Goal: Transaction & Acquisition: Purchase product/service

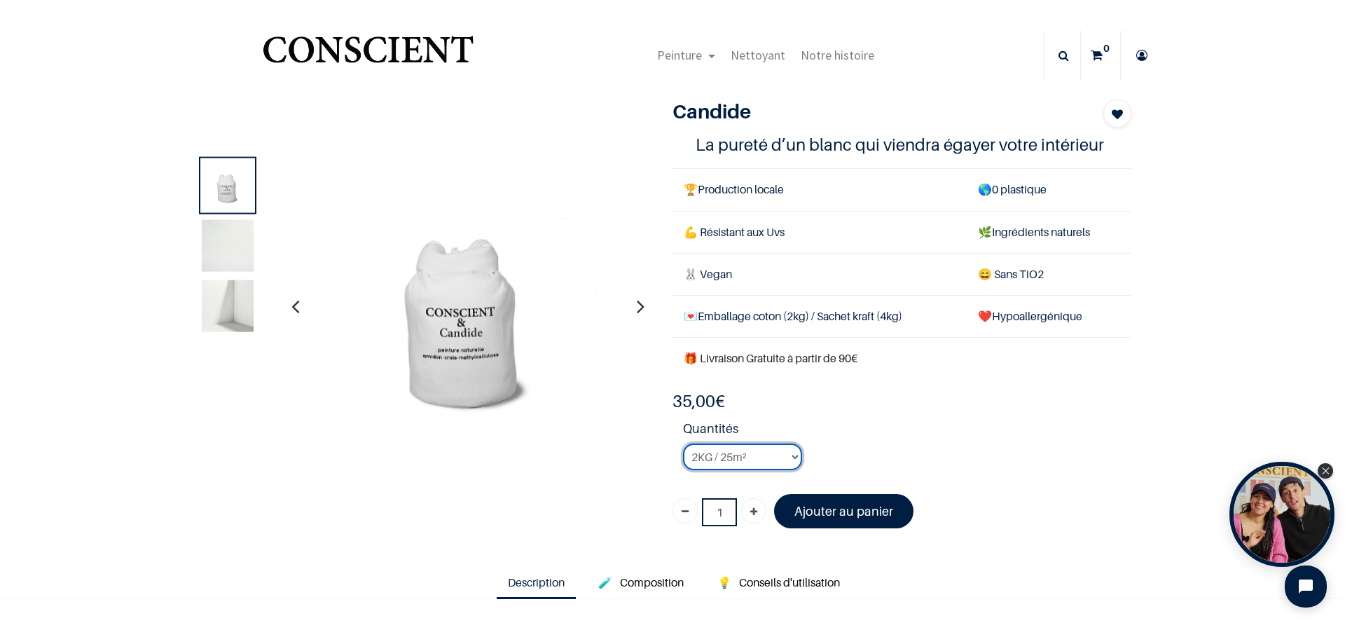
click at [786, 455] on select "2KG / 25m² 4KG / 50m² 8KG / 100m² Testeur" at bounding box center [742, 457] width 119 height 27
click at [683, 444] on select "2KG / 25m² 4KG / 50m² 8KG / 100m² Testeur" at bounding box center [742, 457] width 119 height 27
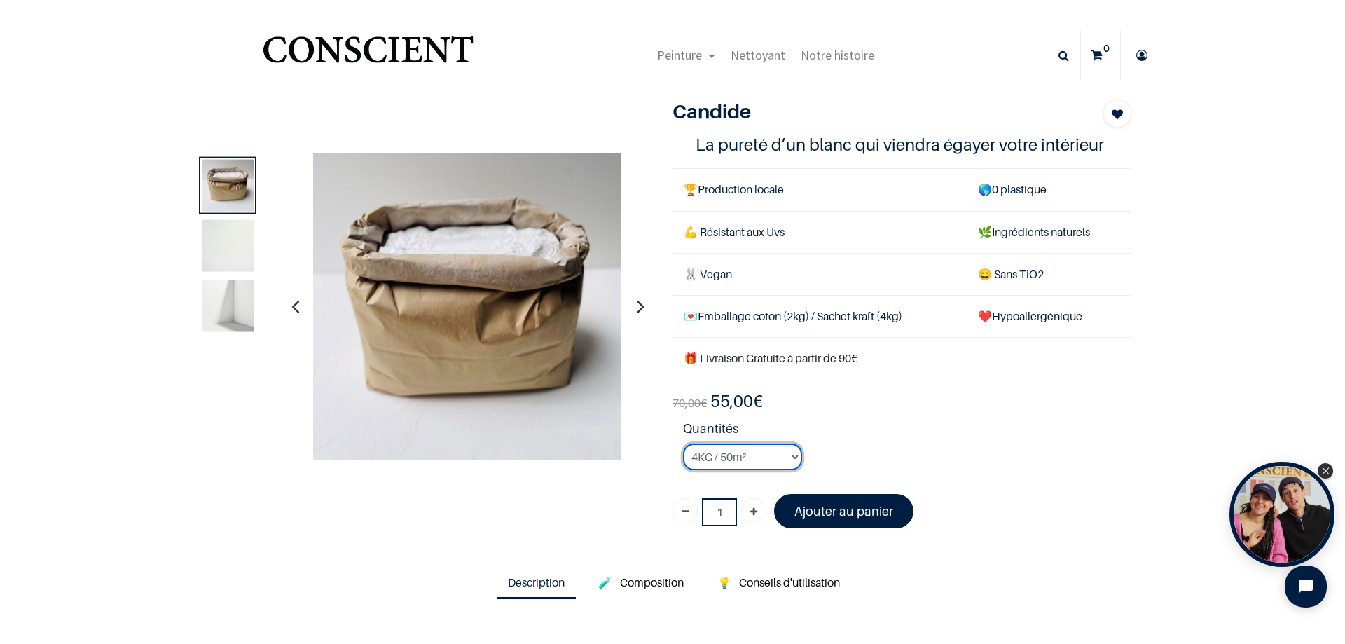
click at [794, 457] on select "2KG / 25m² 4KG / 50m² 8KG / 100m² Testeur" at bounding box center [742, 457] width 119 height 27
click at [683, 444] on select "2KG / 25m² 4KG / 50m² 8KG / 100m² Testeur" at bounding box center [742, 457] width 119 height 27
drag, startPoint x: 783, startPoint y: 401, endPoint x: 718, endPoint y: 400, distance: 64.5
click at [718, 400] on div "140,00 € 86,90 € 35.0 EUR 35,00 €" at bounding box center [902, 401] width 459 height 22
click at [1121, 460] on li "Quantités 2KG / 25m² 4KG / 50m² 8KG / 100m² Testeur" at bounding box center [907, 450] width 448 height 62
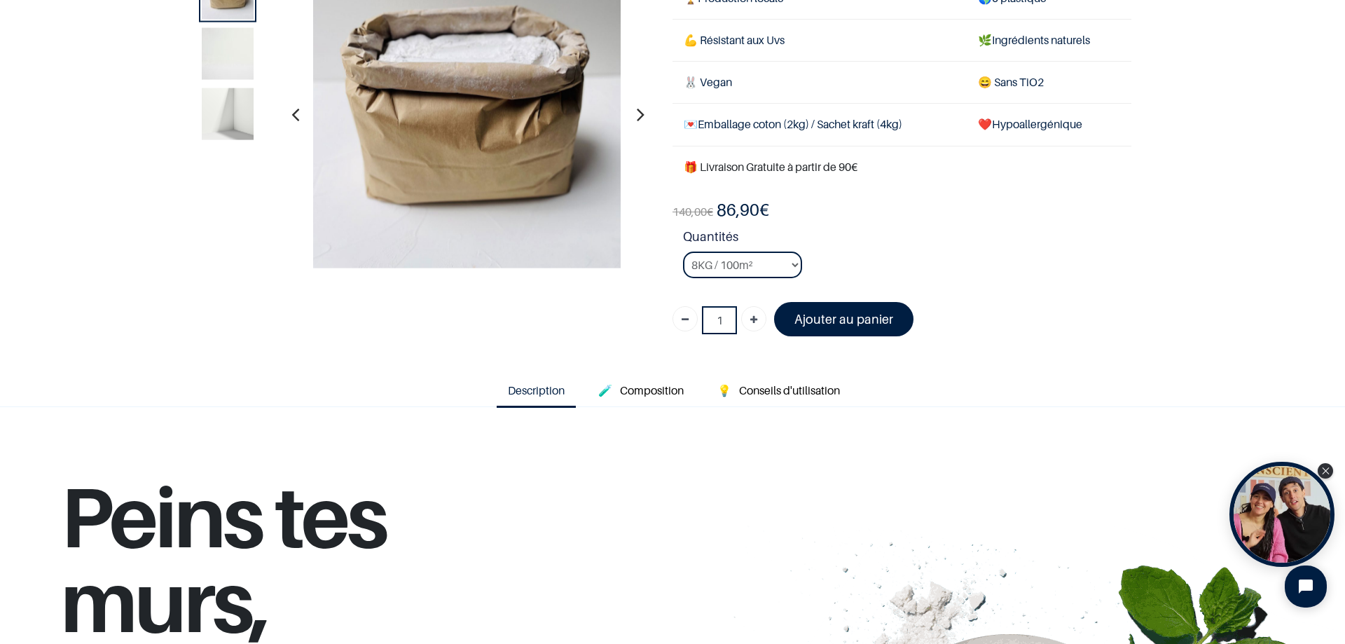
scroll to position [140, 0]
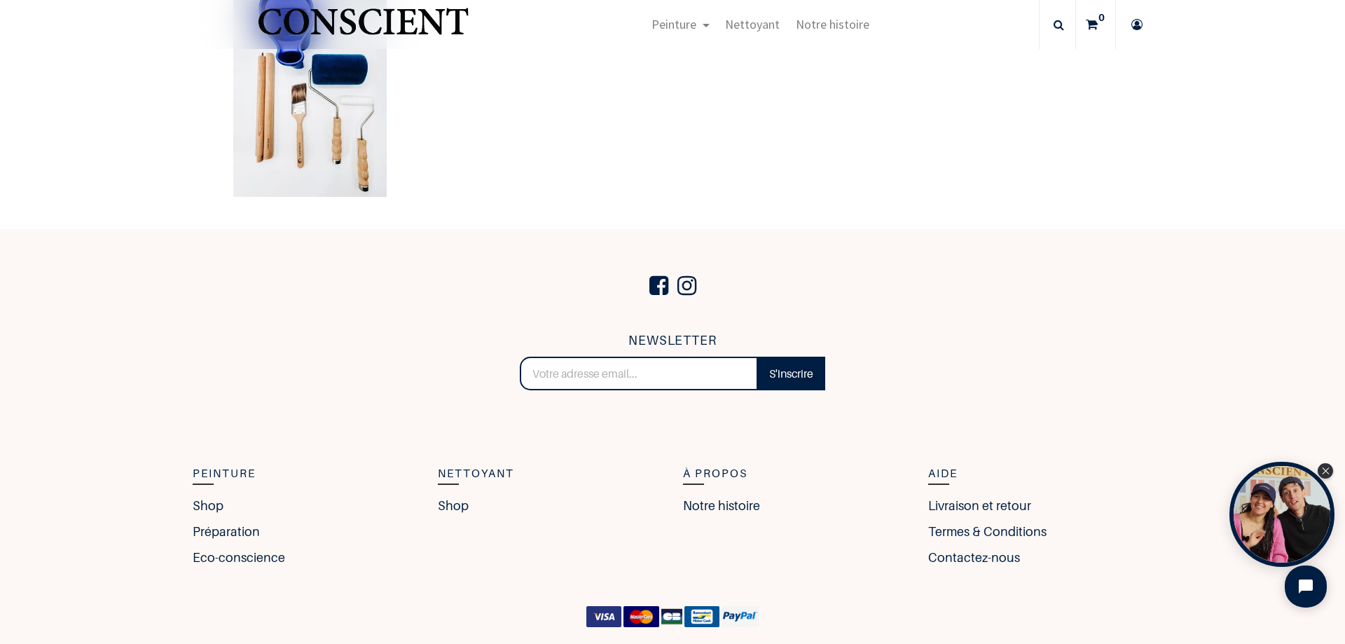
scroll to position [3062, 0]
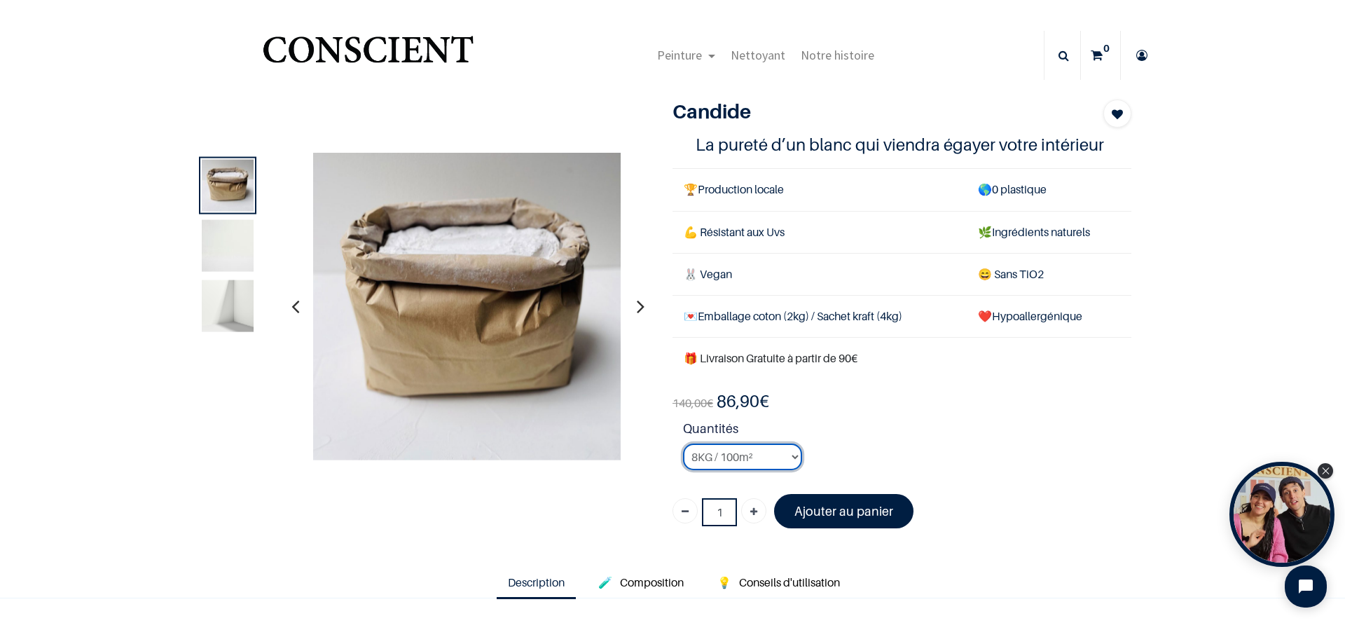
click at [786, 460] on select "2KG / 25m² 4KG / 50m² 8KG / 100m² Testeur" at bounding box center [742, 457] width 119 height 27
select select "2"
click at [683, 444] on select "2KG / 25m² 4KG / 50m² 8KG / 100m² Testeur" at bounding box center [742, 457] width 119 height 27
click at [880, 514] on font "Ajouter au panier" at bounding box center [844, 511] width 99 height 15
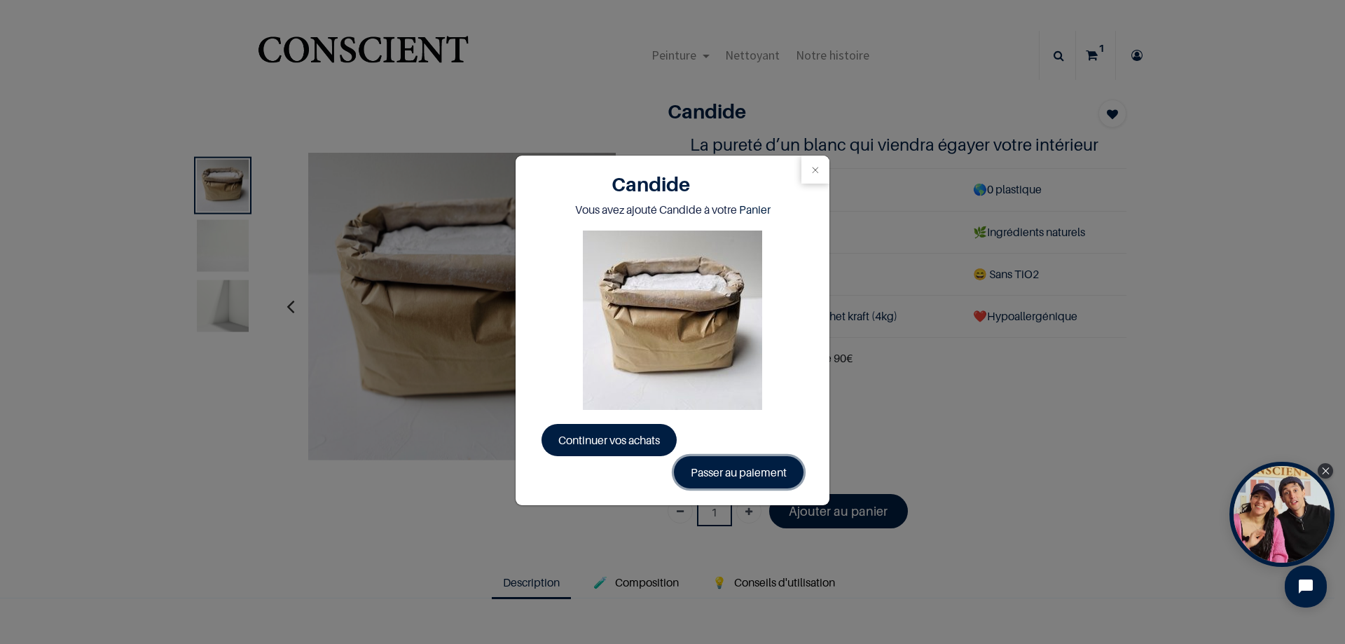
click at [751, 472] on link "Passer au paiement" at bounding box center [739, 472] width 130 height 32
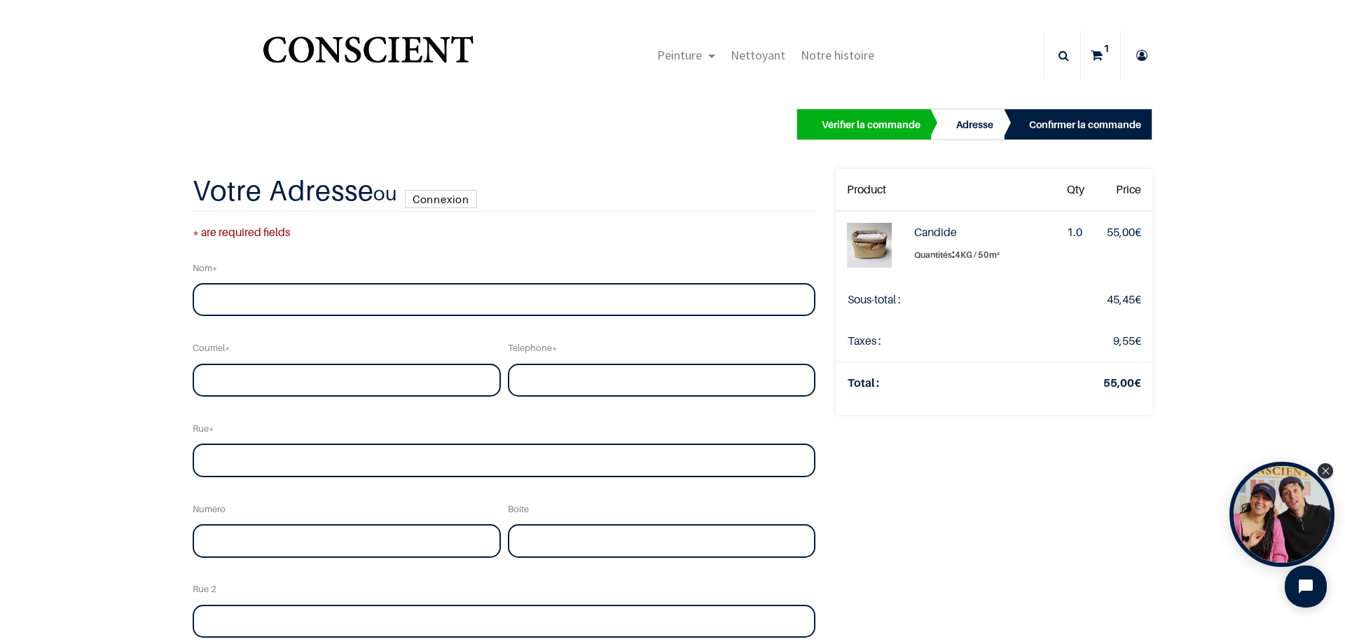
click at [441, 207] on link "Connexion" at bounding box center [441, 199] width 72 height 18
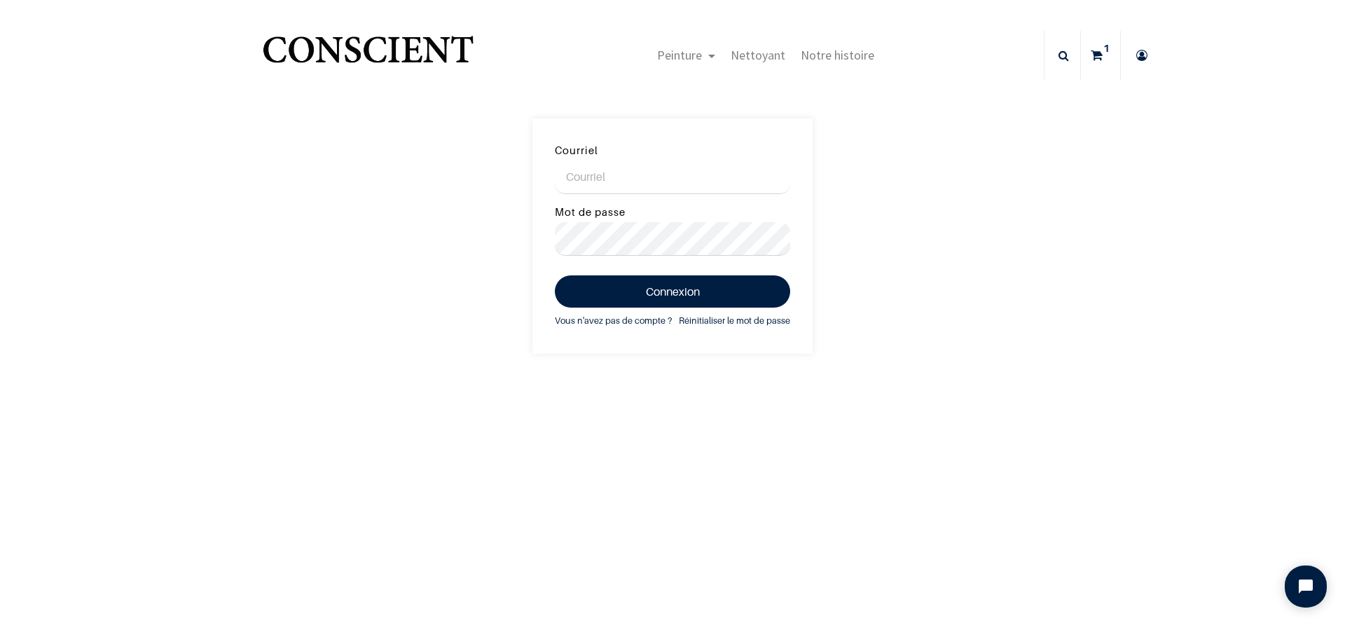
click at [643, 177] on input "Courriel" at bounding box center [672, 177] width 235 height 34
click at [656, 183] on input "Courriel" at bounding box center [672, 177] width 235 height 34
type input "charlotte.vda@gmail.com"
click at [715, 298] on button "Connexion" at bounding box center [672, 291] width 235 height 32
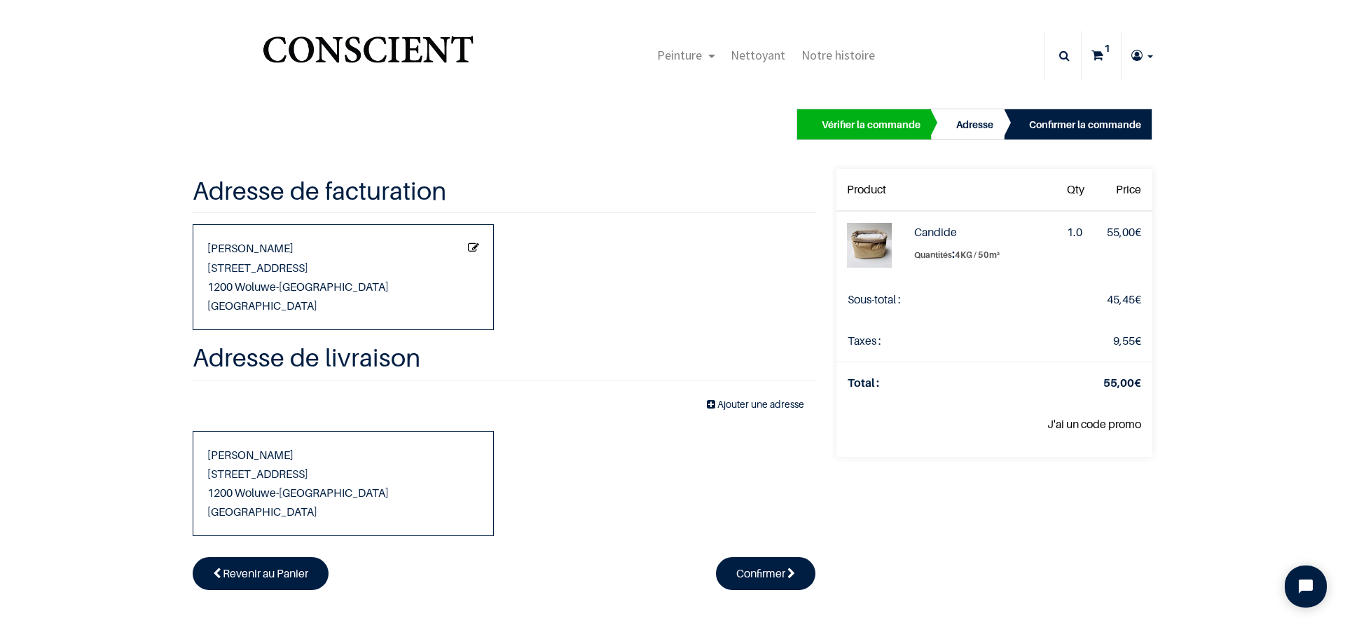
click at [468, 244] on icon "Modifier cette adresse" at bounding box center [473, 247] width 11 height 17
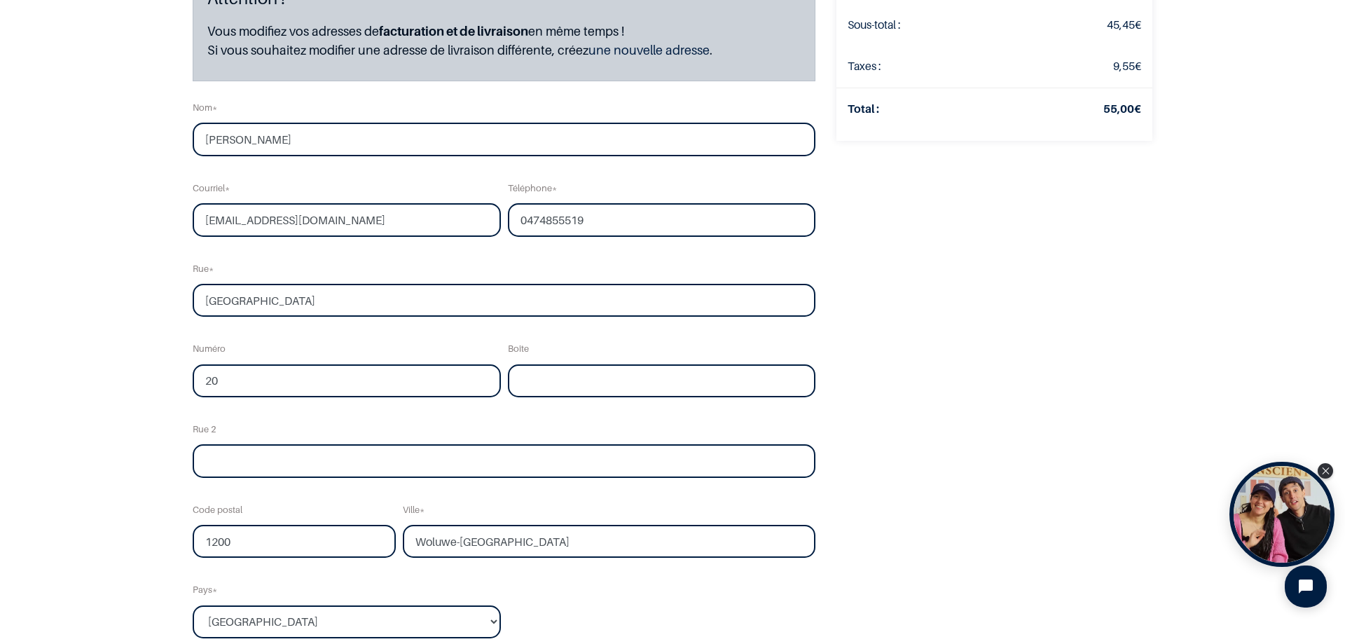
scroll to position [210, 0]
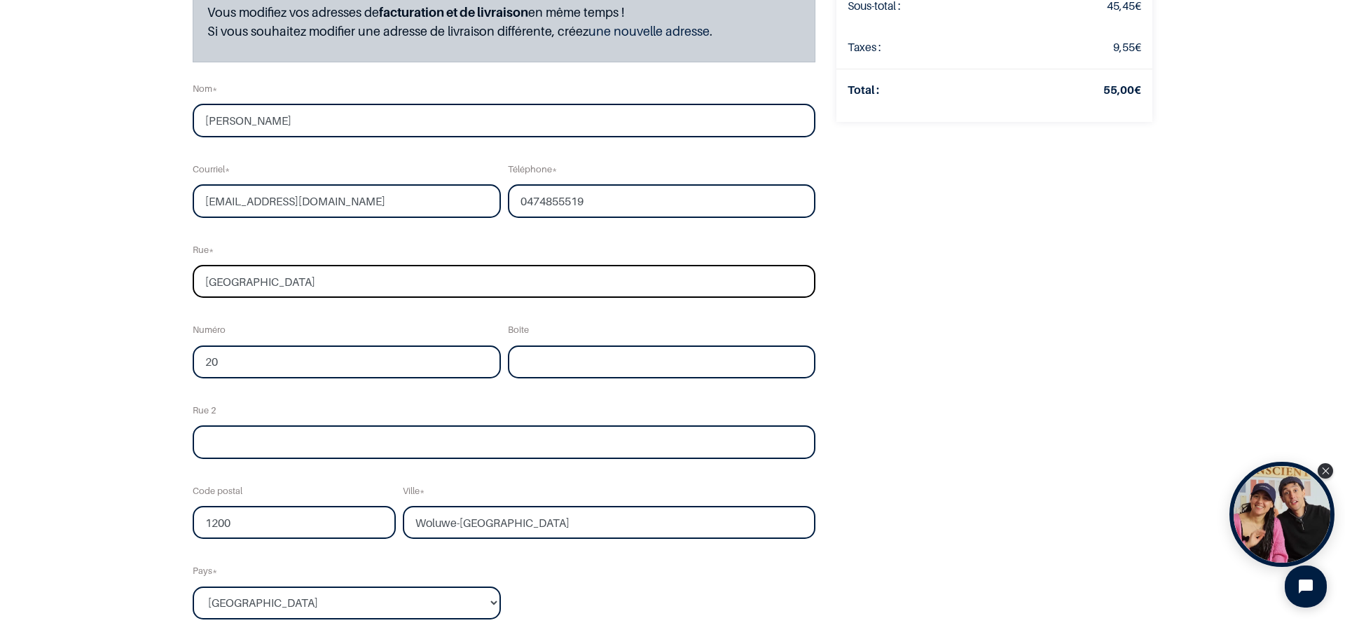
click at [418, 280] on input "Rue du Pont-Levis" at bounding box center [504, 282] width 623 height 34
drag, startPoint x: 418, startPoint y: 280, endPoint x: 194, endPoint y: 263, distance: 224.2
click at [194, 263] on div "Rue Rue du Pont-Levis" at bounding box center [504, 267] width 630 height 64
type input "Rue Colonel Bourg"
drag, startPoint x: 324, startPoint y: 357, endPoint x: 137, endPoint y: 359, distance: 187.8
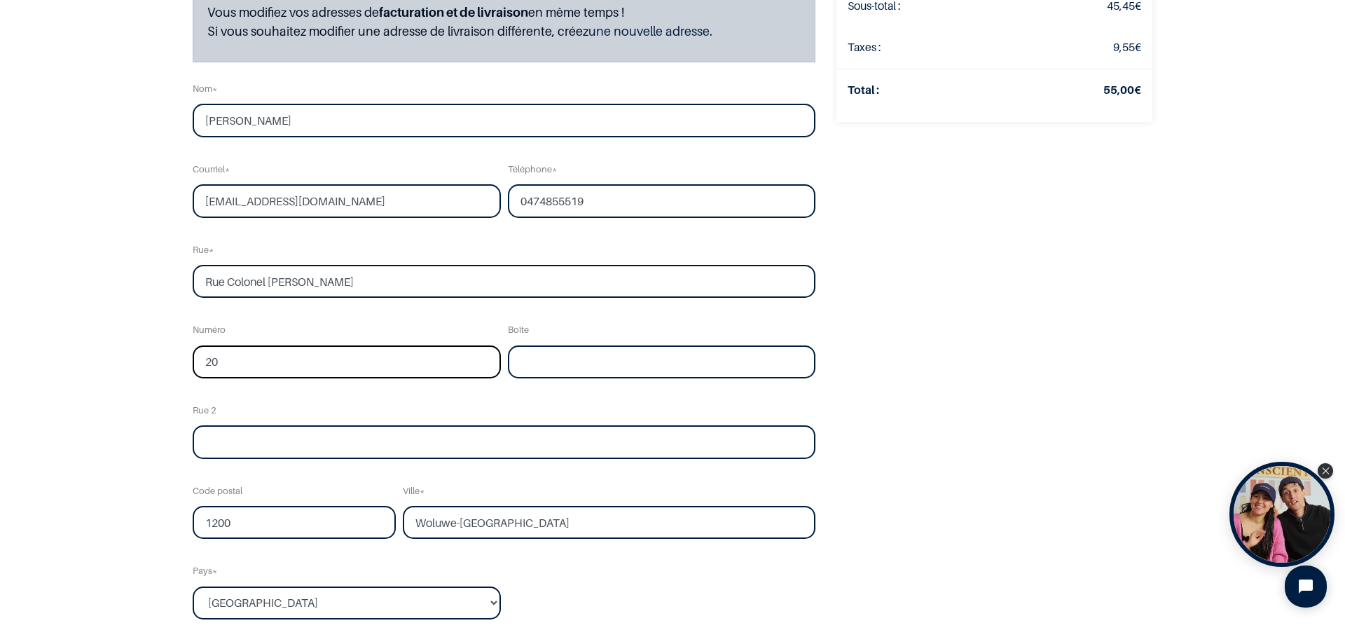
click at [137, 359] on div "Vérifier la commande Adresse Confirmer la commande Qty" at bounding box center [672, 270] width 1345 height 960
type input "58"
click at [137, 359] on div "Vérifier la commande Adresse Confirmer la commande Qty" at bounding box center [672, 270] width 1345 height 960
drag, startPoint x: 271, startPoint y: 523, endPoint x: 134, endPoint y: 518, distance: 137.4
click at [134, 518] on div "Vérifier la commande Adresse Confirmer la commande Qty" at bounding box center [672, 270] width 1345 height 960
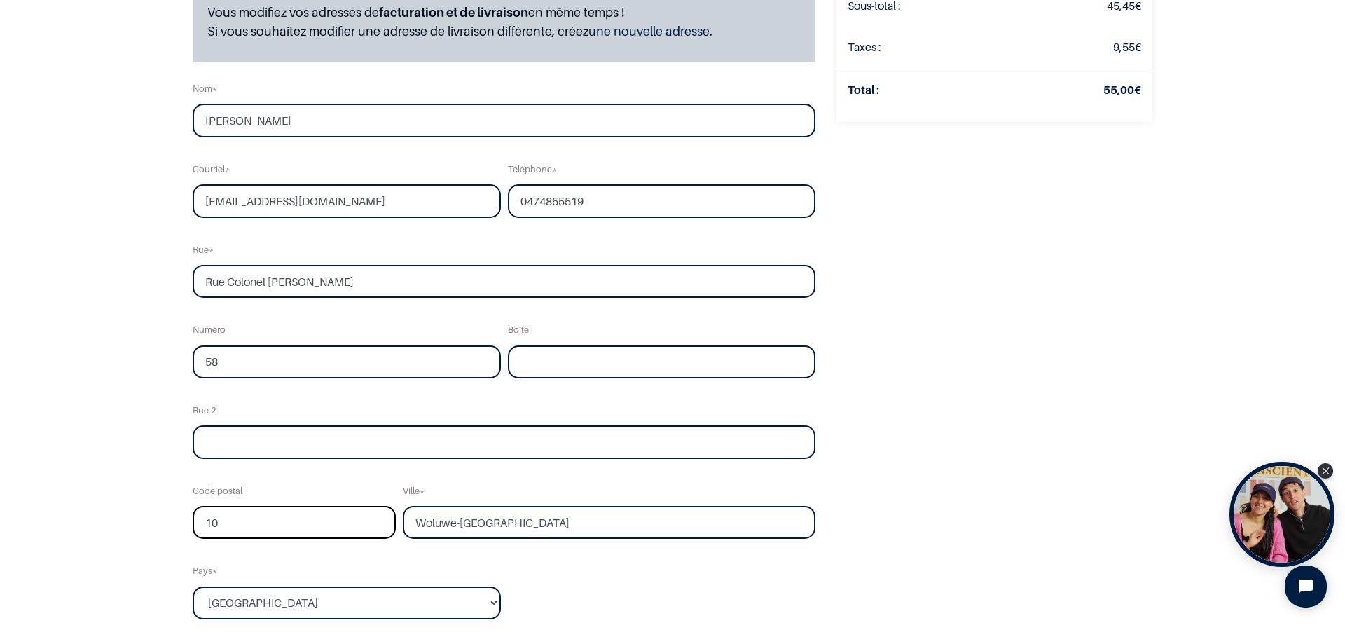
type input "1030"
click at [500, 515] on input "Woluwe-Saint-Lambert" at bounding box center [609, 523] width 413 height 34
drag, startPoint x: 554, startPoint y: 518, endPoint x: 343, endPoint y: 515, distance: 210.9
click at [343, 515] on div "Nom Charlotte Van der Auwera Courriel charlotte.vda@gmail.com Téléphone 0474855…" at bounding box center [504, 355] width 630 height 563
type input "s"
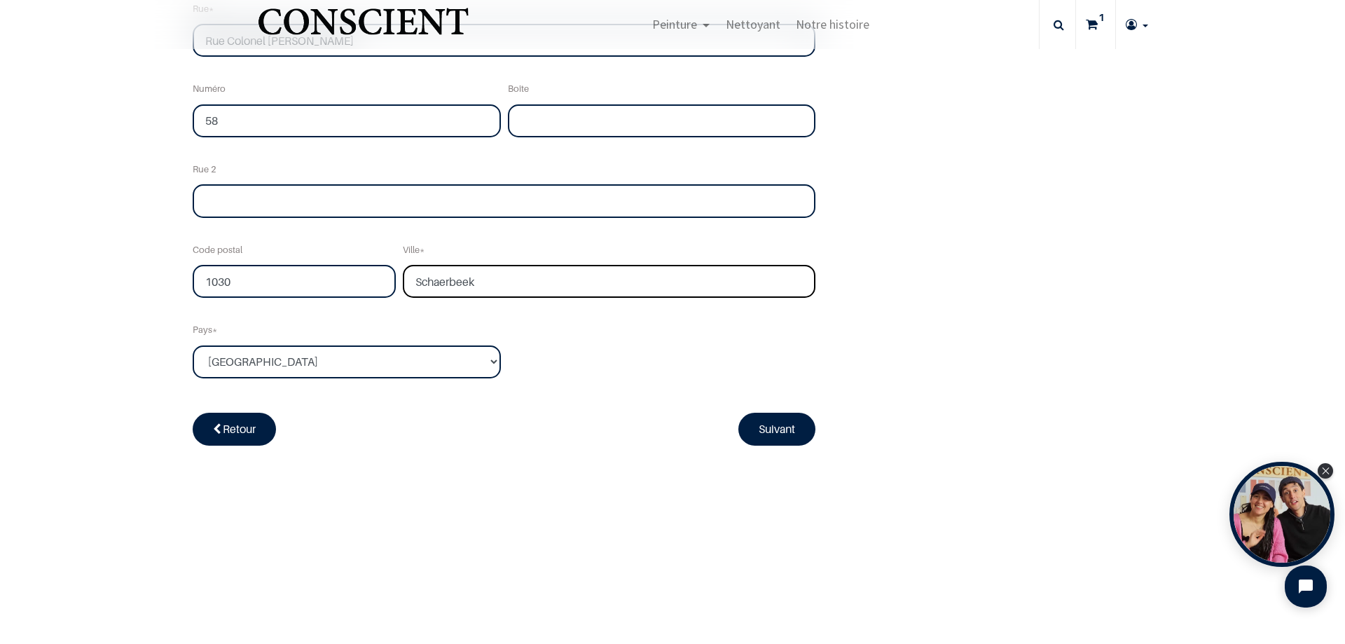
scroll to position [491, 0]
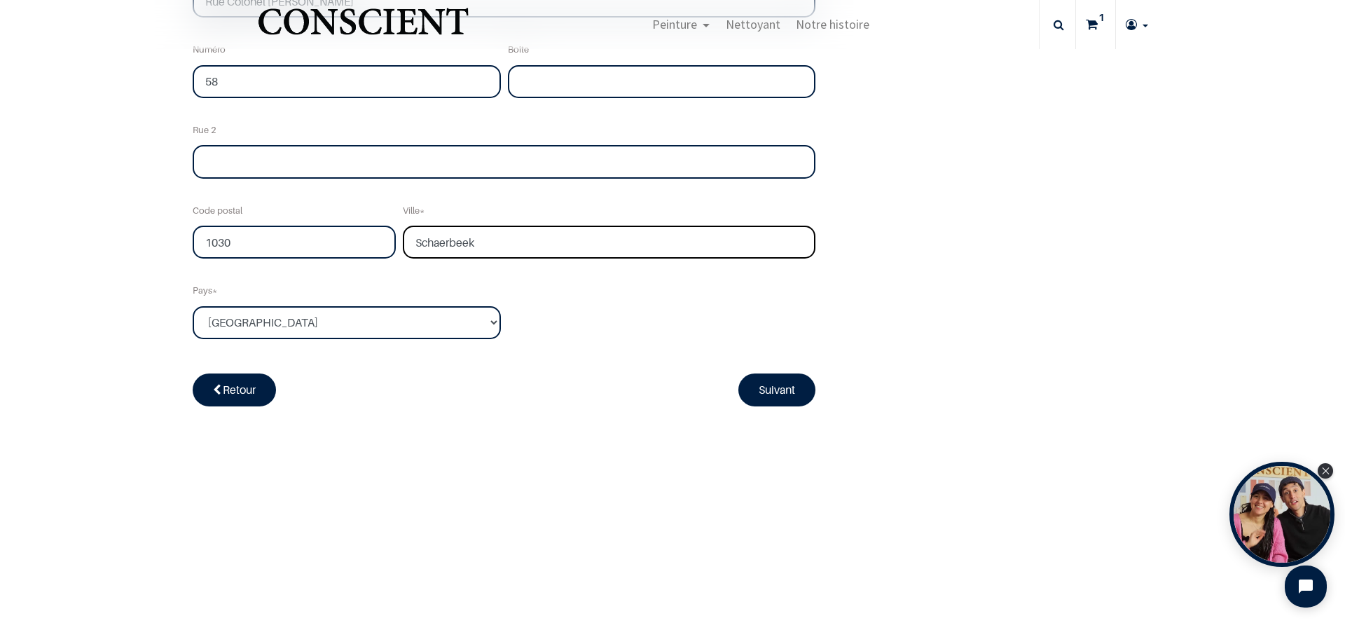
type input "Schaerbeek"
click at [765, 379] on link "Suivant" at bounding box center [777, 390] width 77 height 32
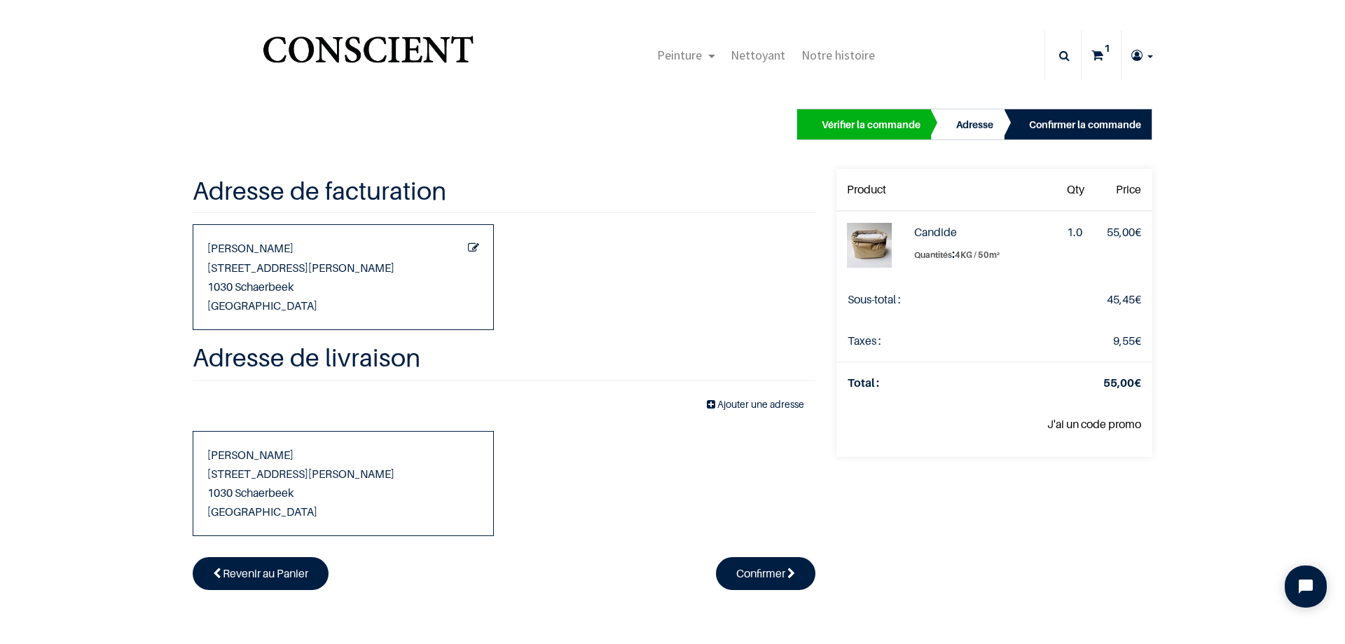
scroll to position [92, 0]
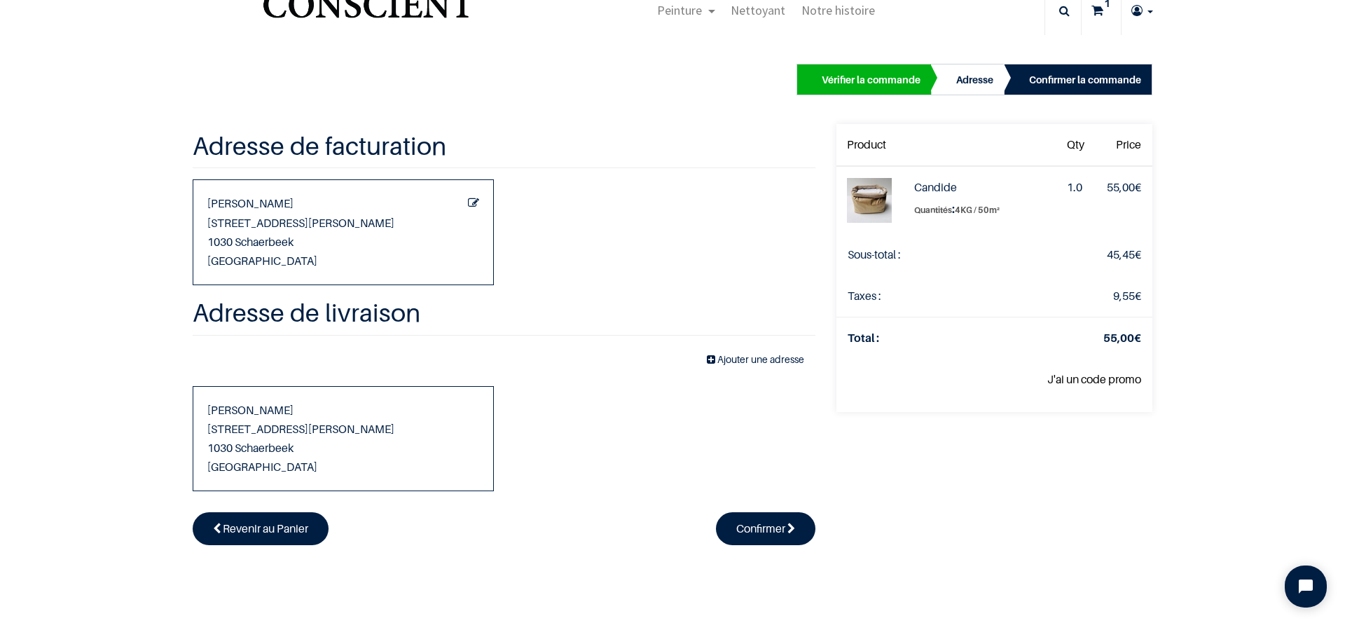
scroll to position [70, 0]
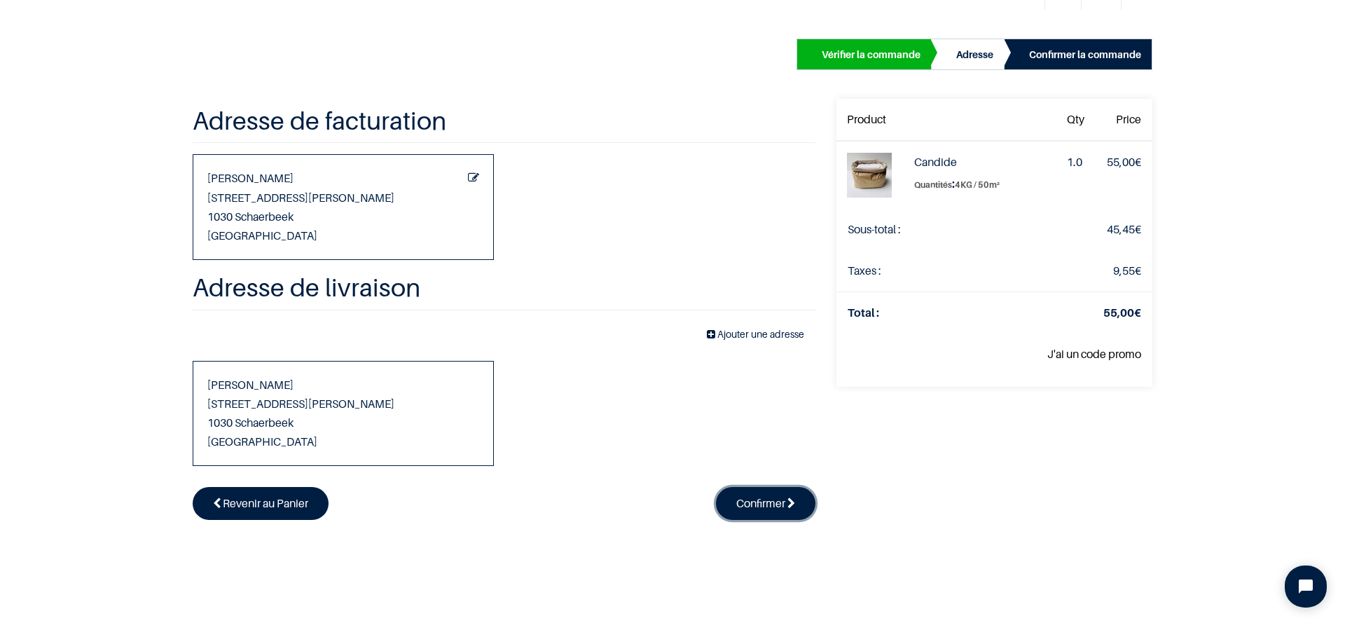
click at [755, 506] on span "Confirmer" at bounding box center [760, 503] width 49 height 14
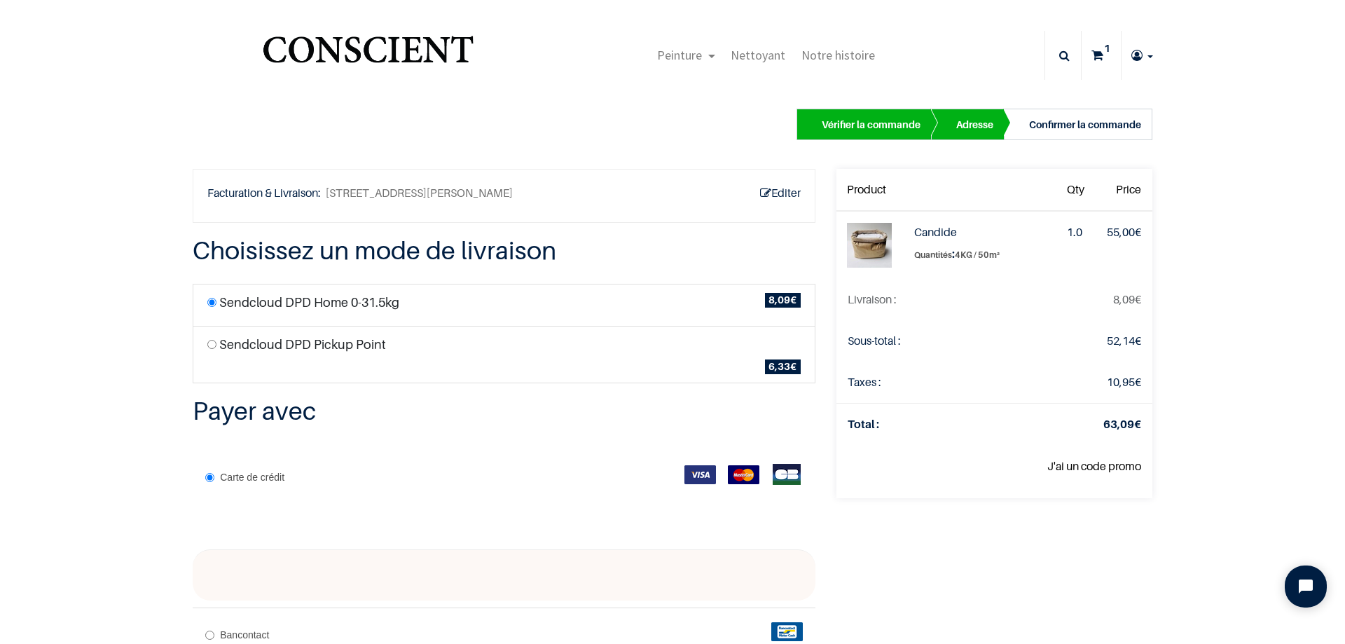
click at [207, 343] on input "radio" at bounding box center [211, 344] width 9 height 9
radio input "true"
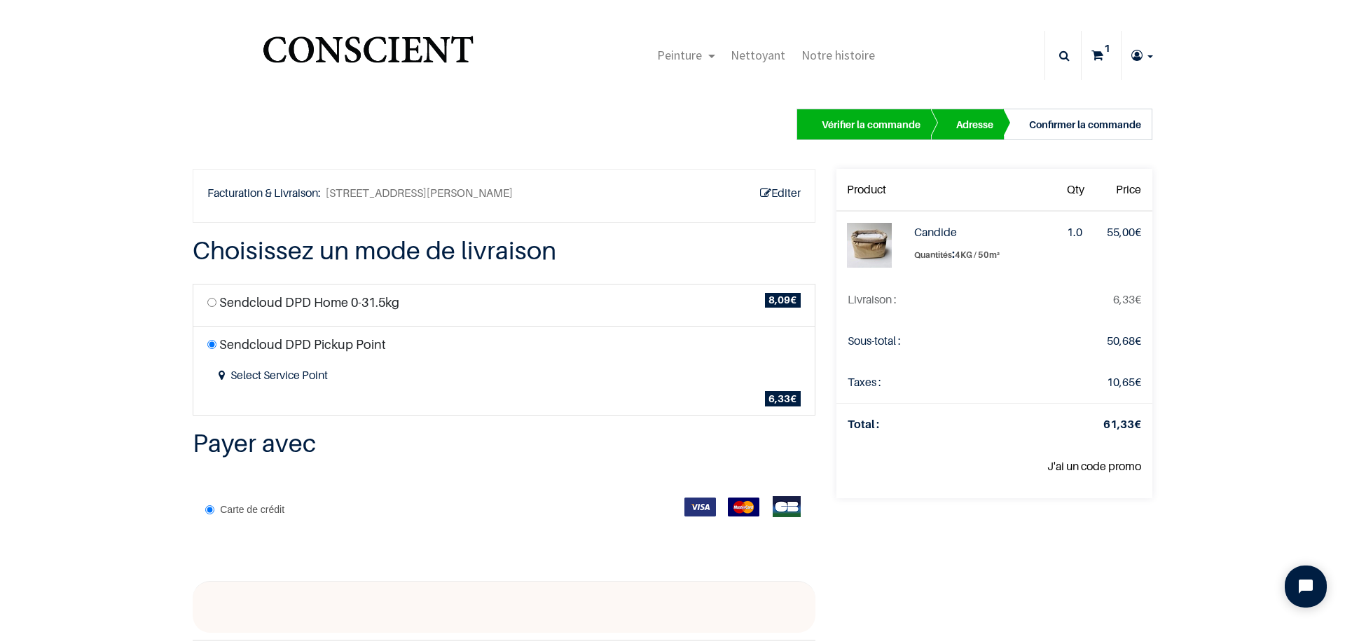
scroll to position [70, 0]
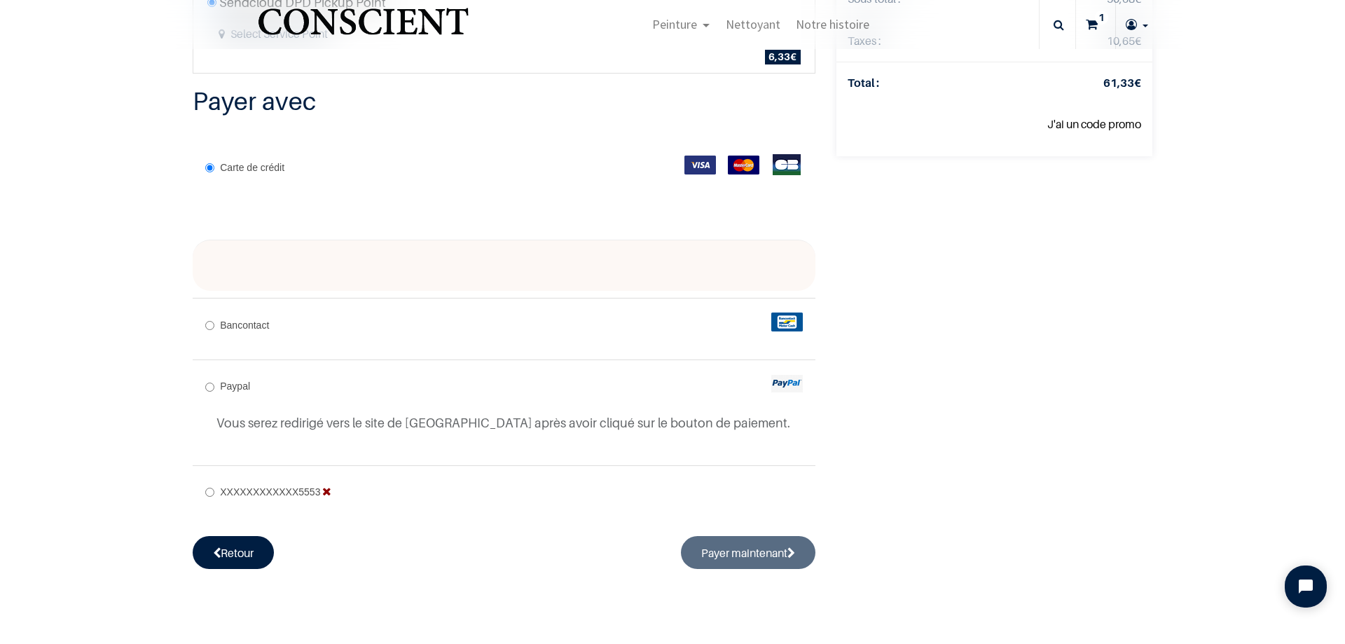
scroll to position [280, 0]
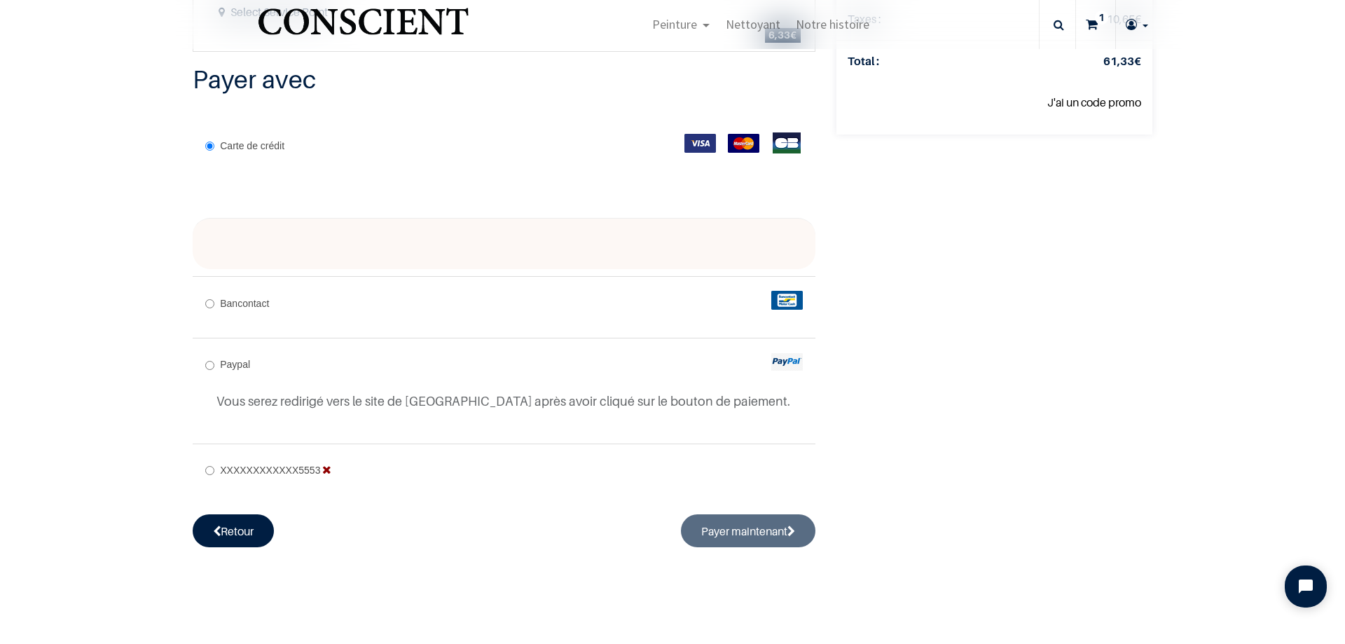
click at [357, 255] on div at bounding box center [504, 244] width 623 height 52
click at [218, 249] on iframe at bounding box center [504, 244] width 573 height 12
click at [728, 149] on img at bounding box center [744, 143] width 32 height 19
click at [205, 471] on input "XXXXXXXXXXXX5553" at bounding box center [209, 470] width 9 height 9
radio input "true"
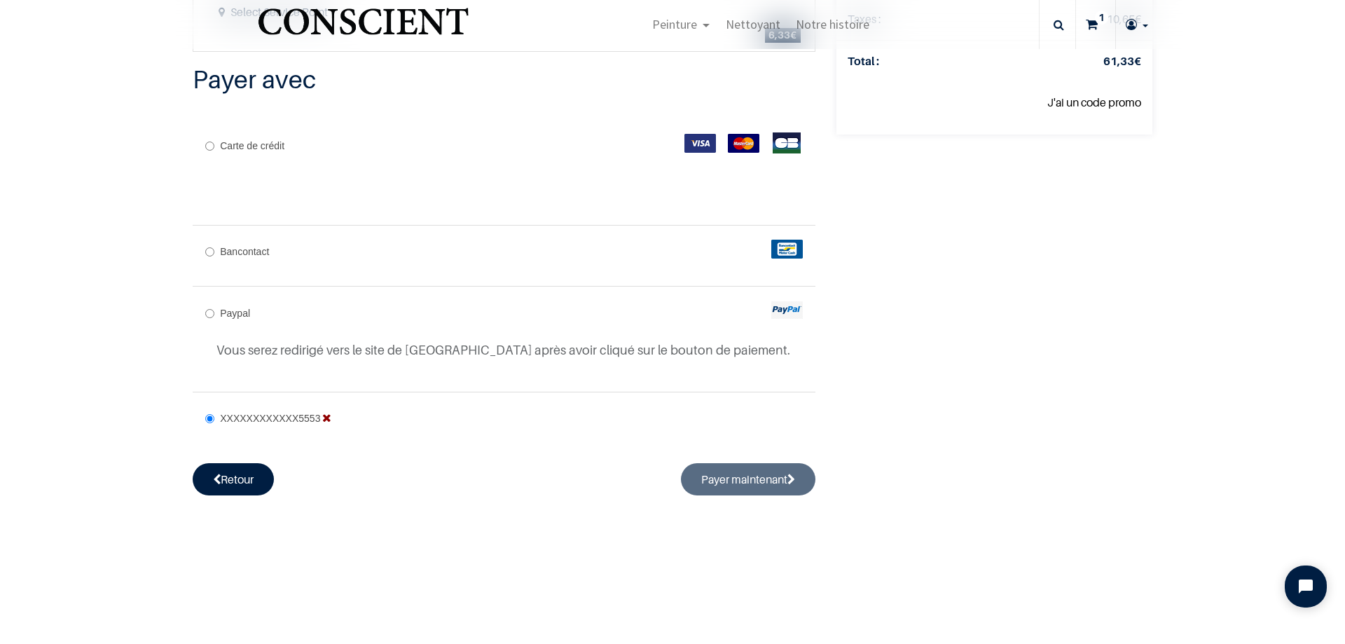
click at [243, 416] on span "XXXXXXXXXXXX5553" at bounding box center [270, 418] width 100 height 11
click at [214, 416] on input "XXXXXXXXXXXX5553" at bounding box center [209, 418] width 9 height 9
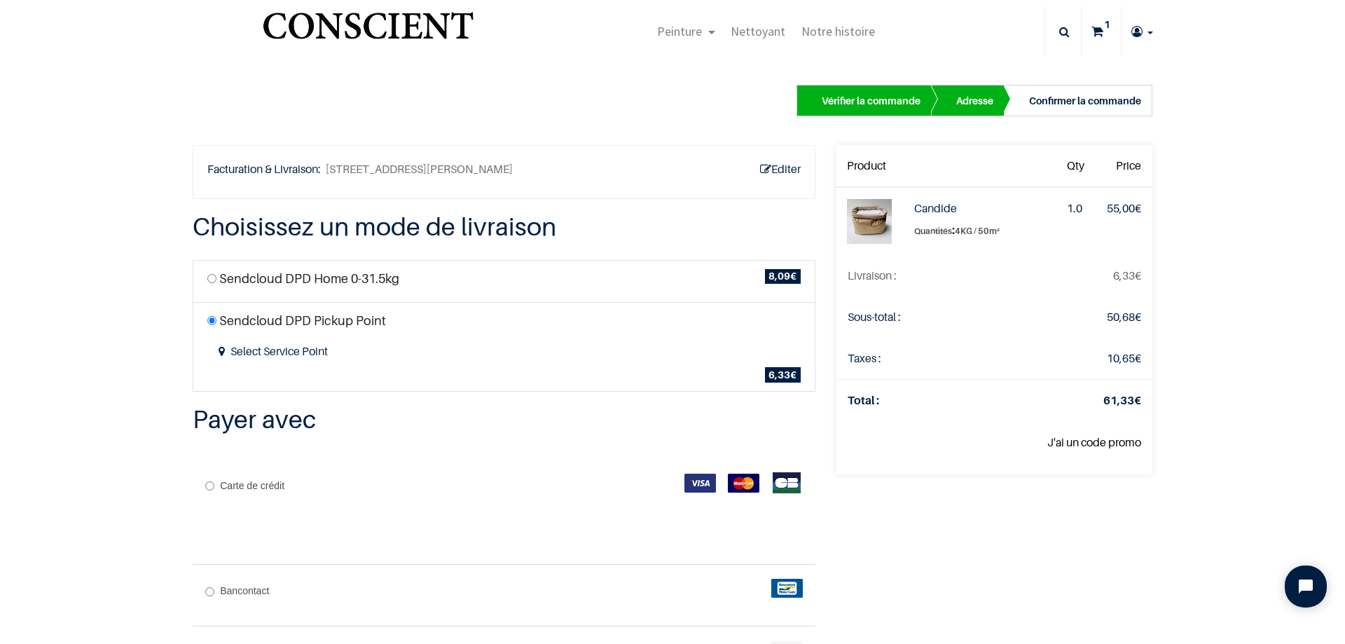
scroll to position [0, 0]
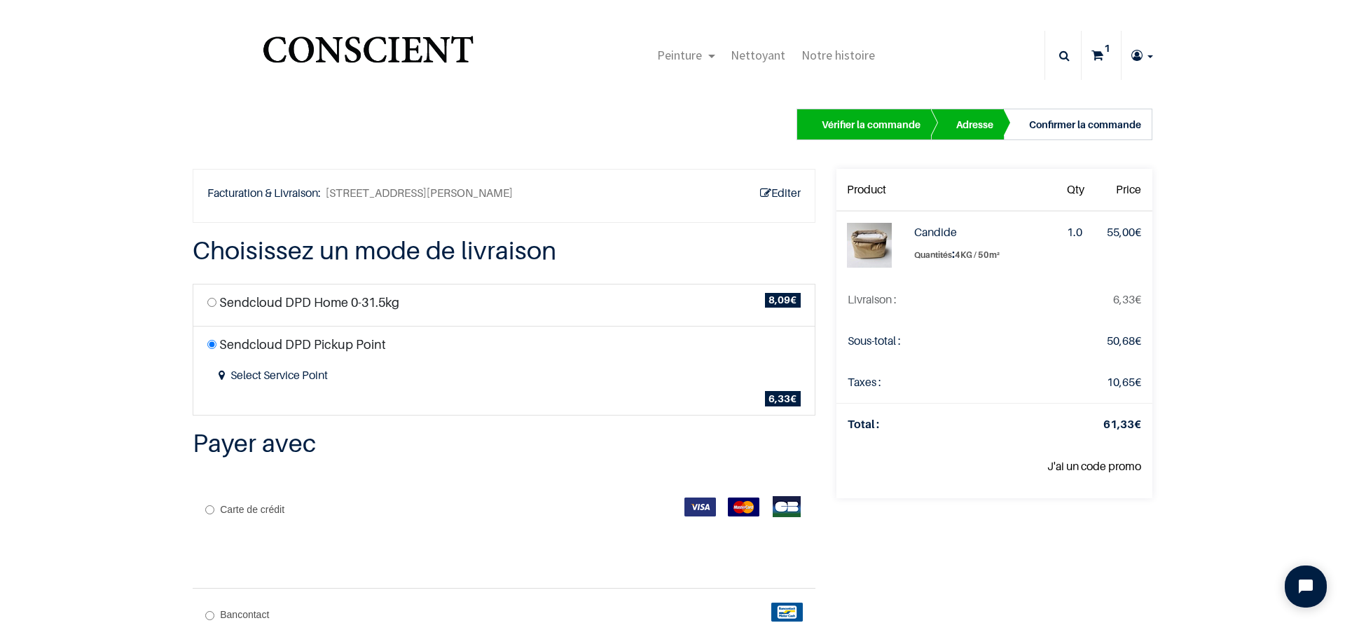
click at [1071, 125] on div "Confirmer la commande" at bounding box center [1085, 124] width 112 height 17
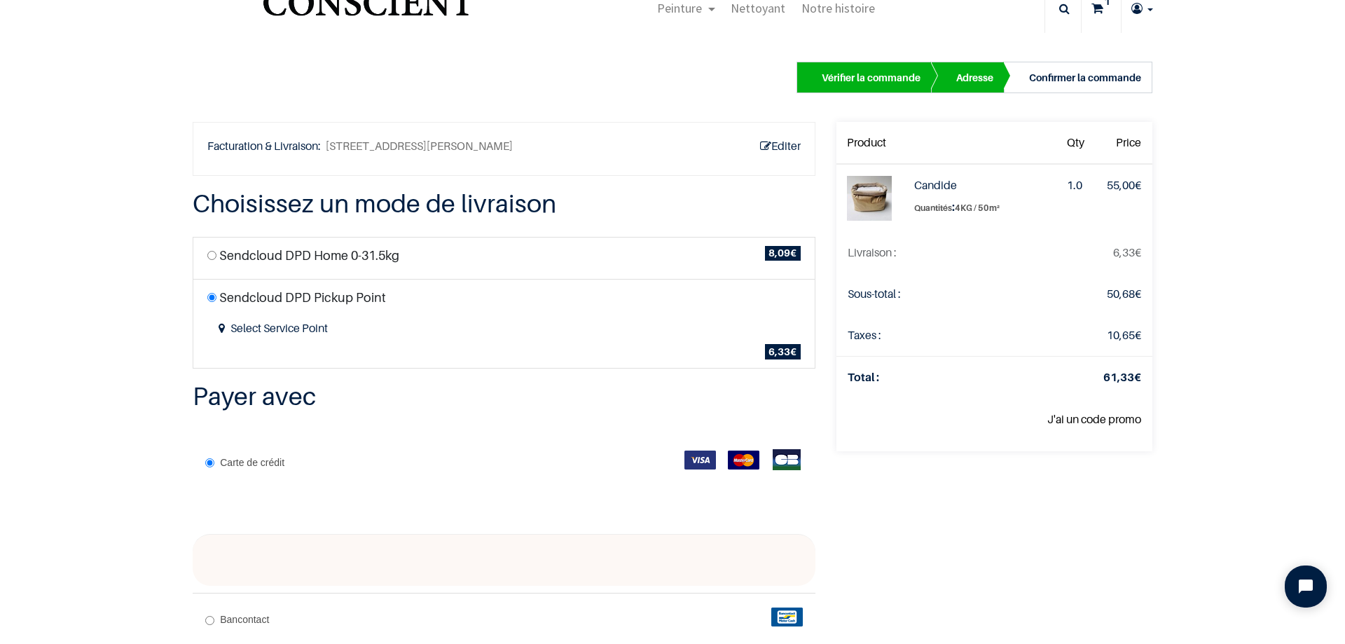
scroll to position [70, 0]
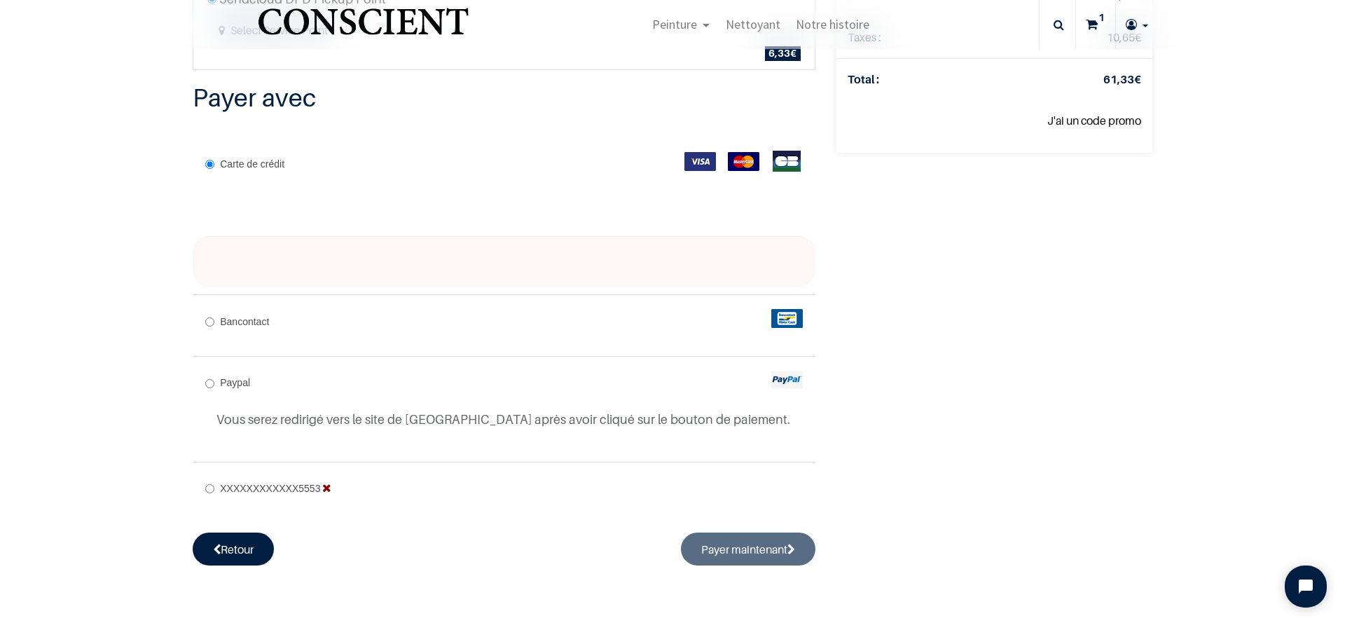
scroll to position [280, 0]
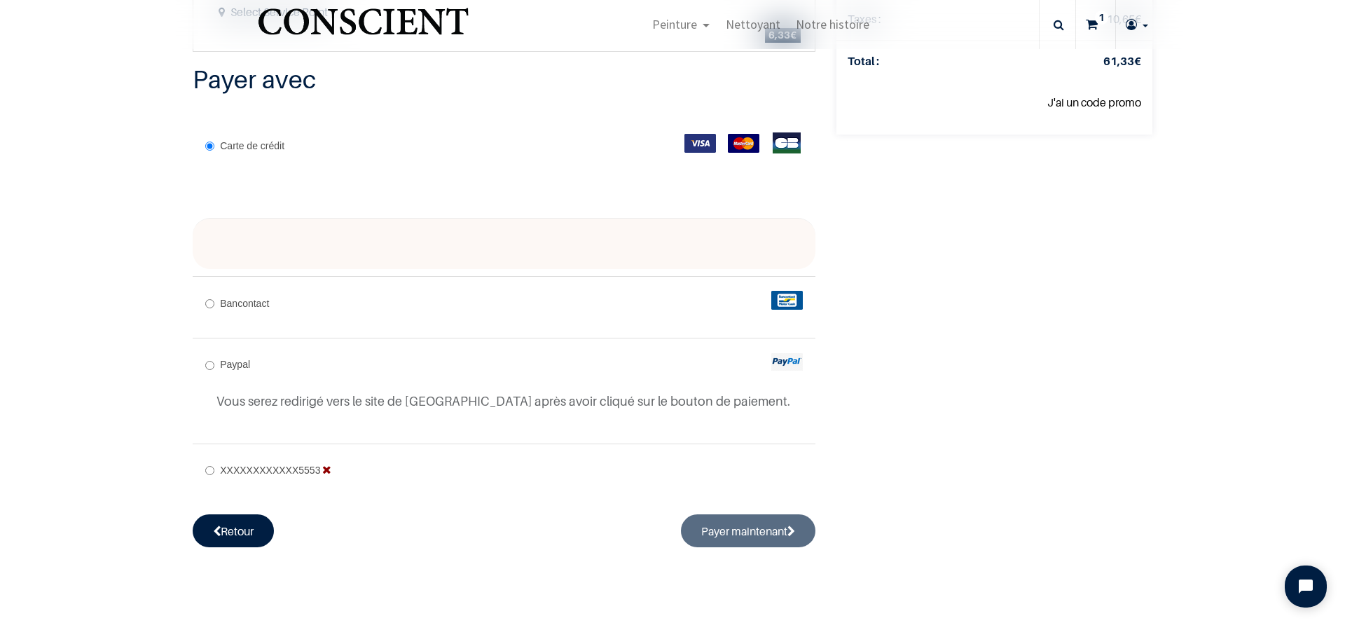
click at [198, 475] on div "XXXXXXXXXXXX5553" at bounding box center [504, 471] width 623 height 55
radio input "true"
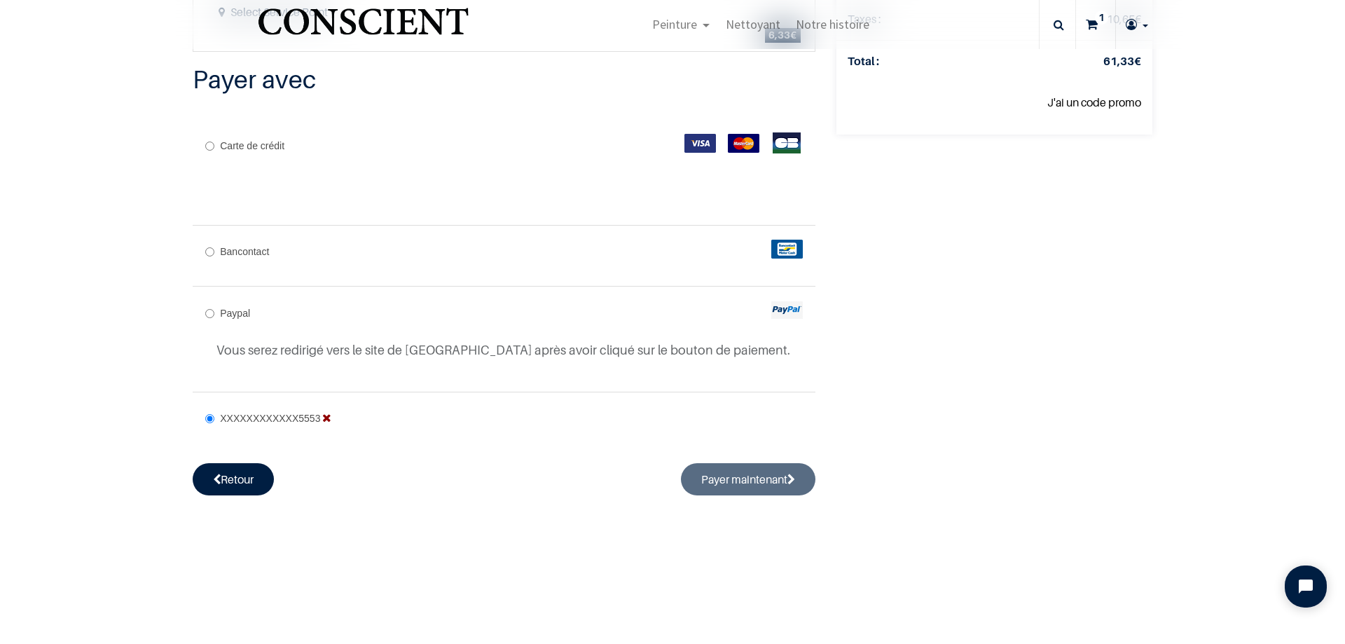
click at [205, 145] on input "Carte de crédit" at bounding box center [209, 146] width 9 height 9
radio input "true"
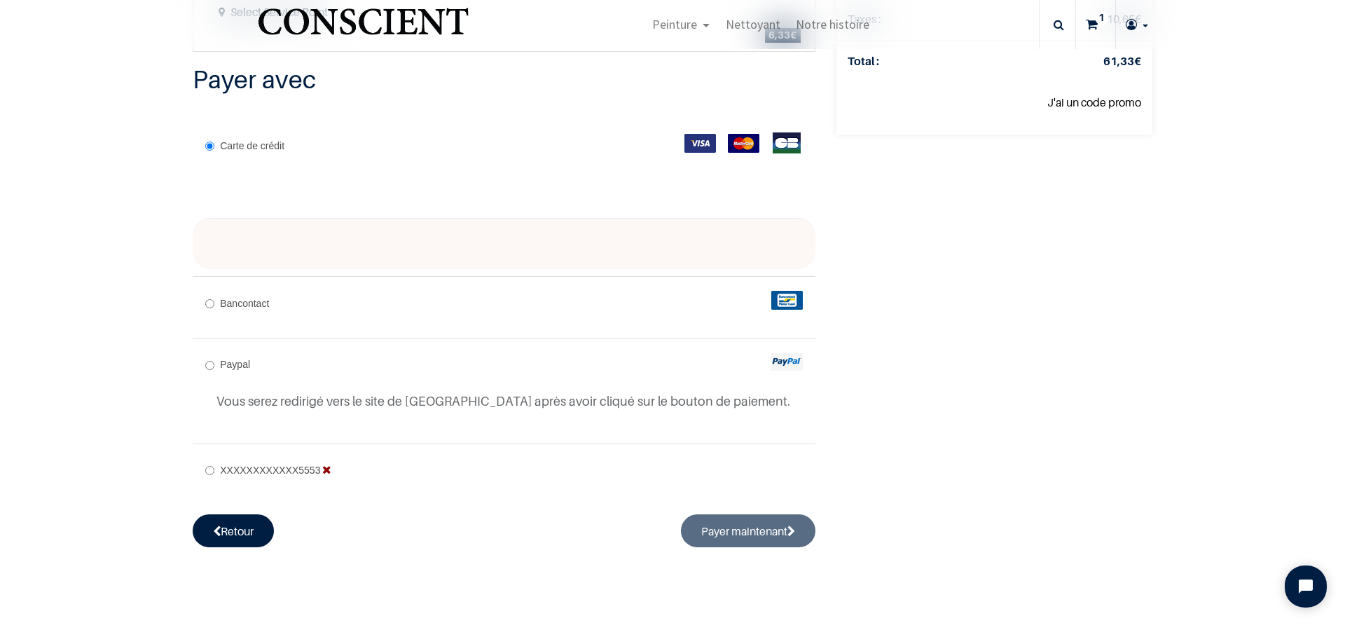
click at [289, 255] on div at bounding box center [504, 244] width 623 height 52
click at [276, 233] on div at bounding box center [504, 244] width 623 height 52
click at [732, 225] on div at bounding box center [504, 244] width 623 height 52
click at [938, 286] on div "Votre commande: 61,33 € Product Qty Price Candide Quantités :" at bounding box center [994, 176] width 337 height 742
click at [207, 306] on input "Bancontact" at bounding box center [209, 303] width 9 height 9
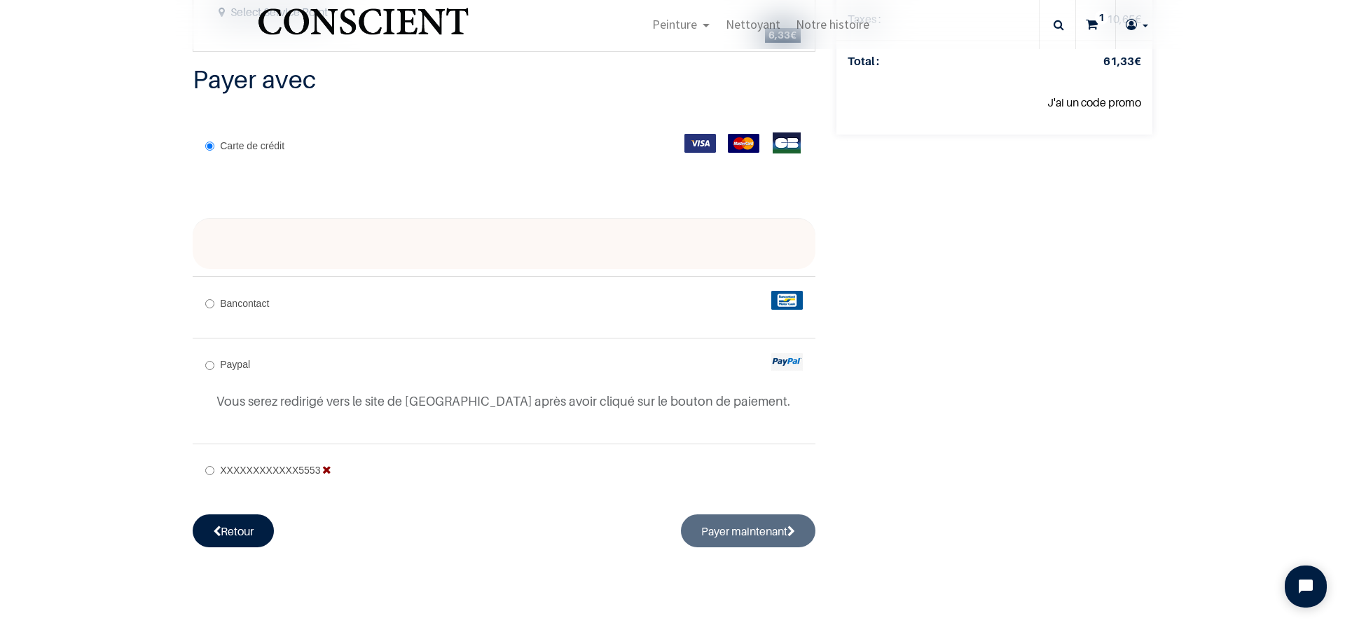
radio input "true"
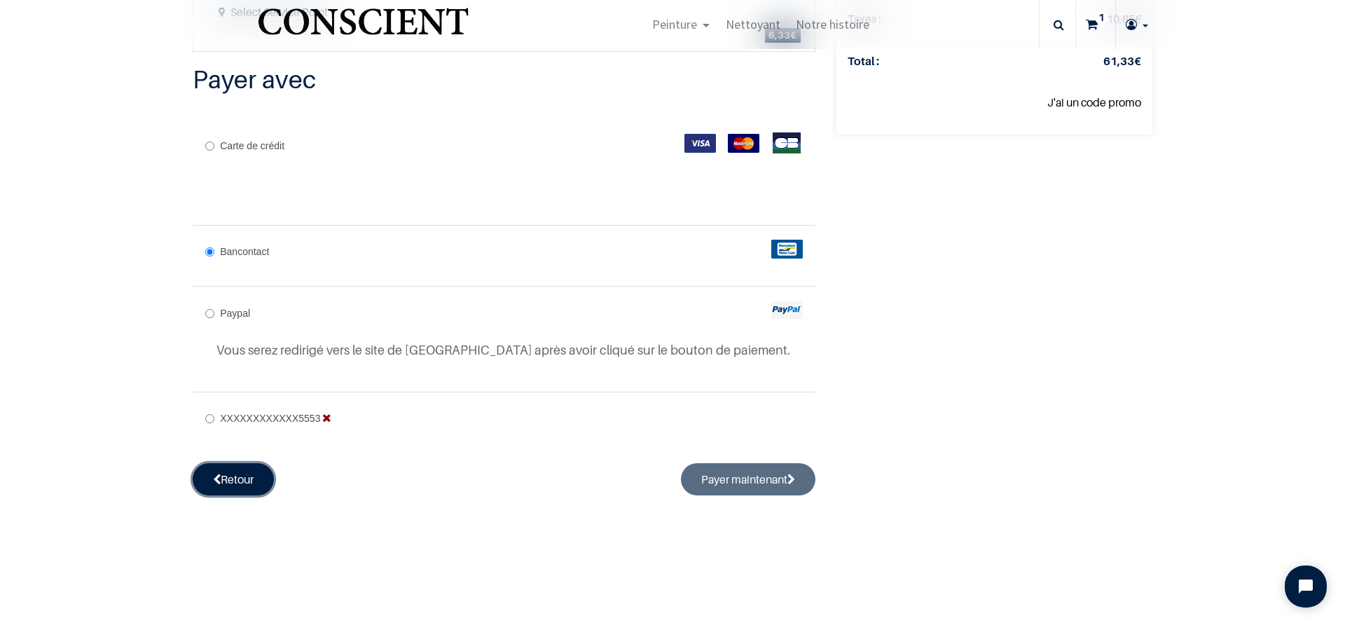
click at [219, 486] on link "Retour" at bounding box center [233, 479] width 81 height 32
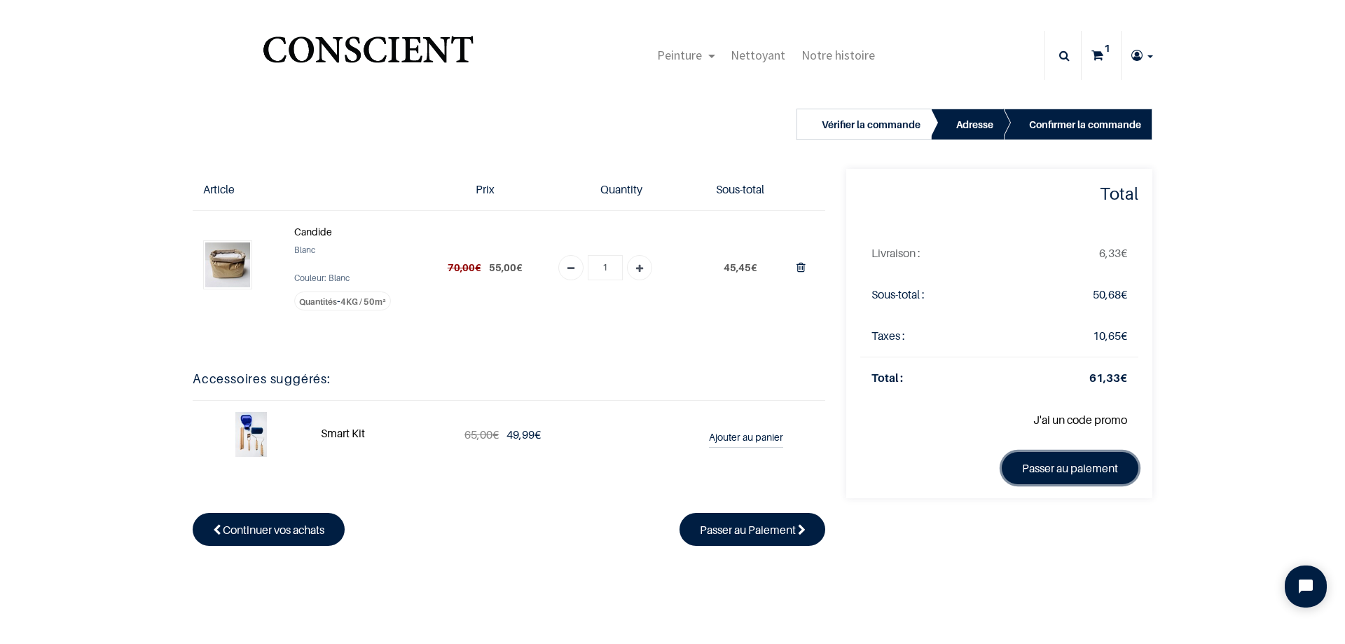
click at [1092, 474] on link "Passer au paiement" at bounding box center [1070, 468] width 137 height 32
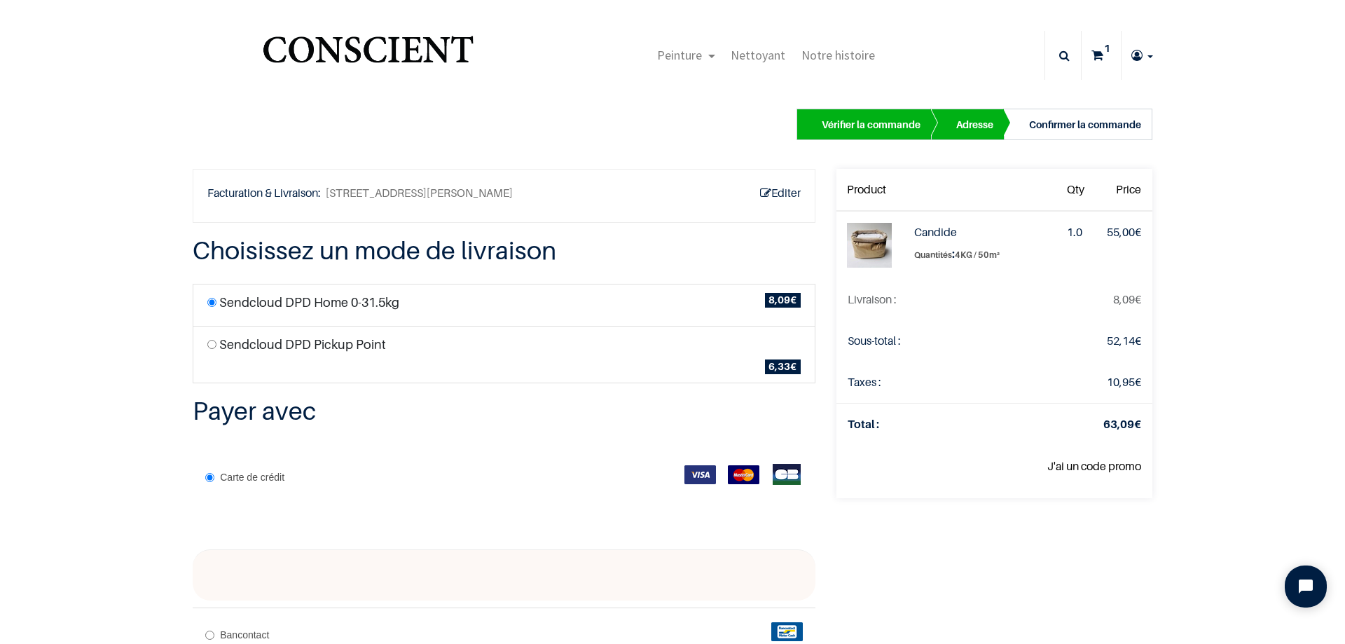
click at [287, 349] on label "Sendcloud DPD Pickup Point" at bounding box center [302, 344] width 167 height 19
radio input "true"
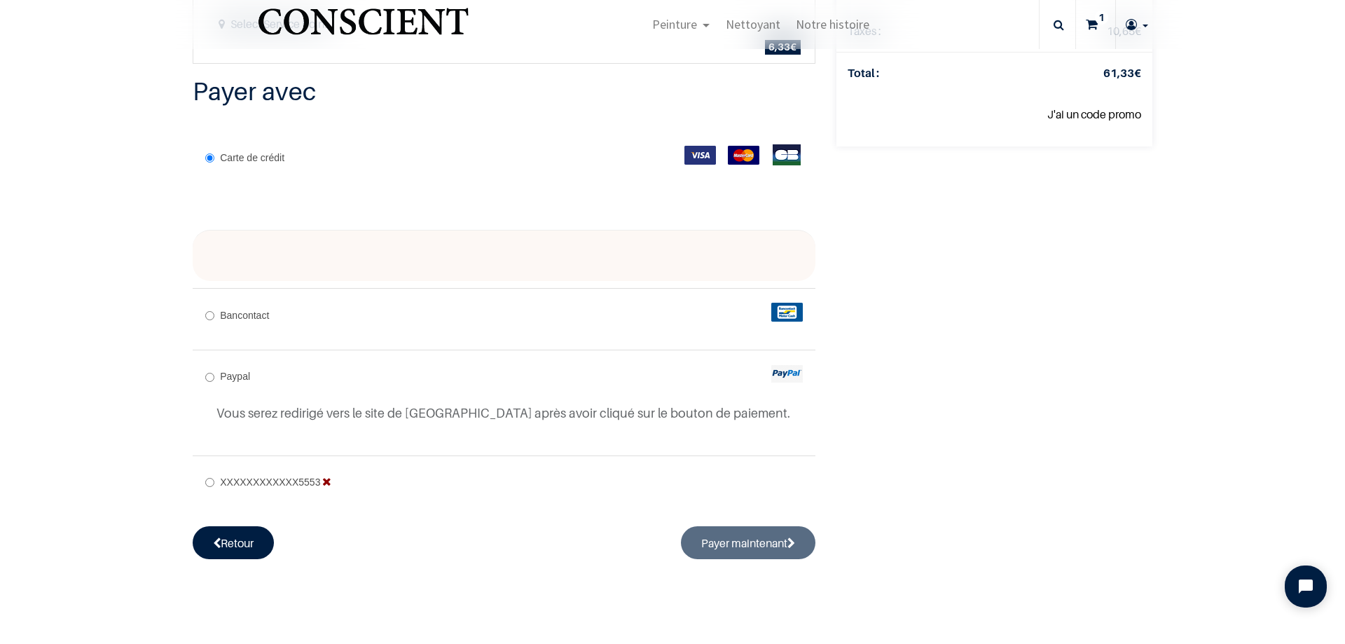
scroll to position [280, 0]
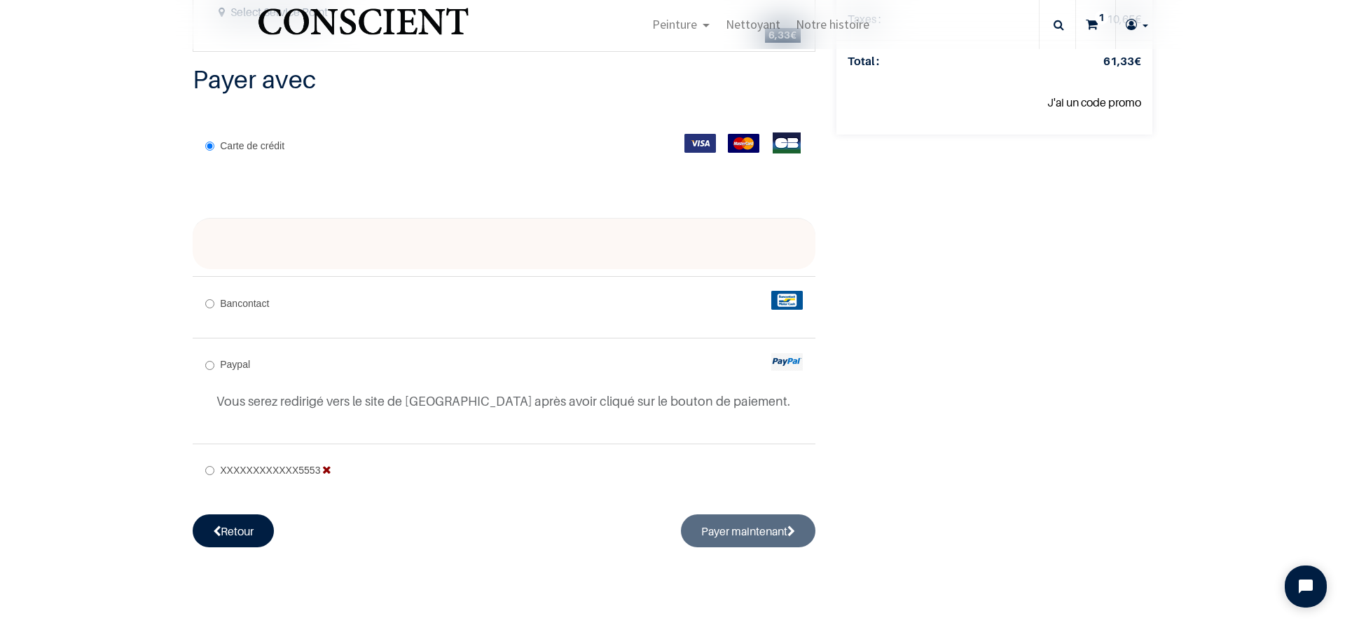
click at [205, 470] on input "XXXXXXXXXXXX5553" at bounding box center [209, 470] width 9 height 9
radio input "true"
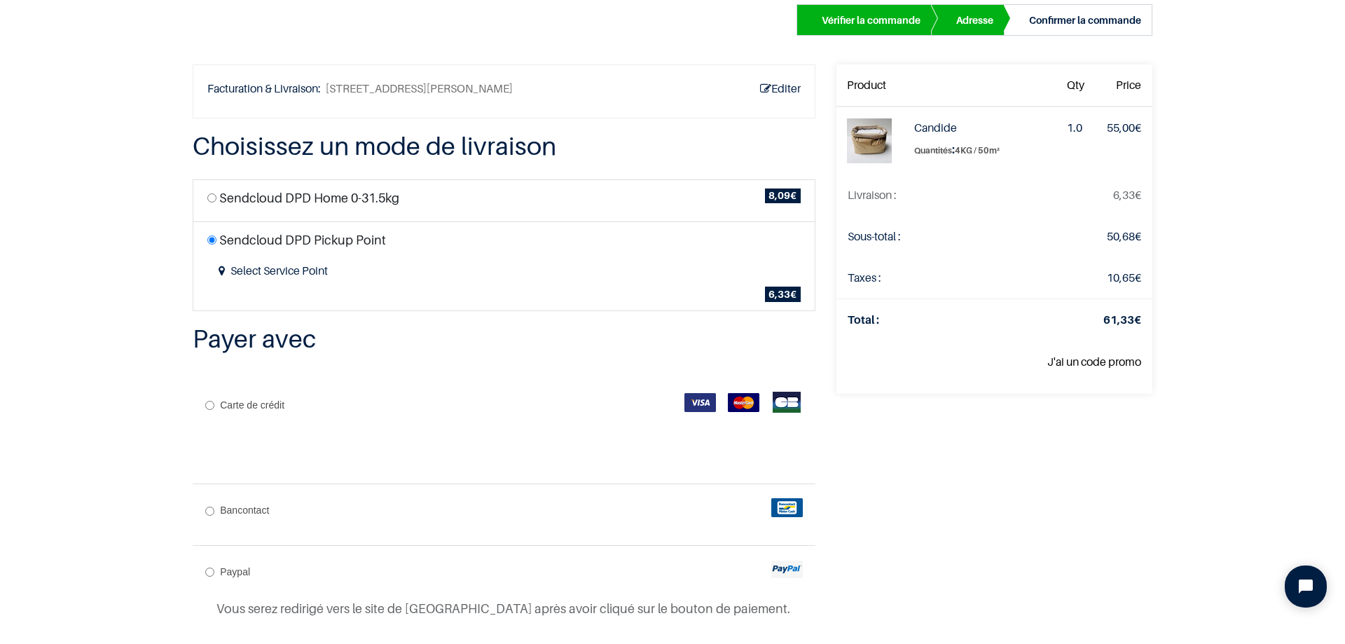
scroll to position [0, 0]
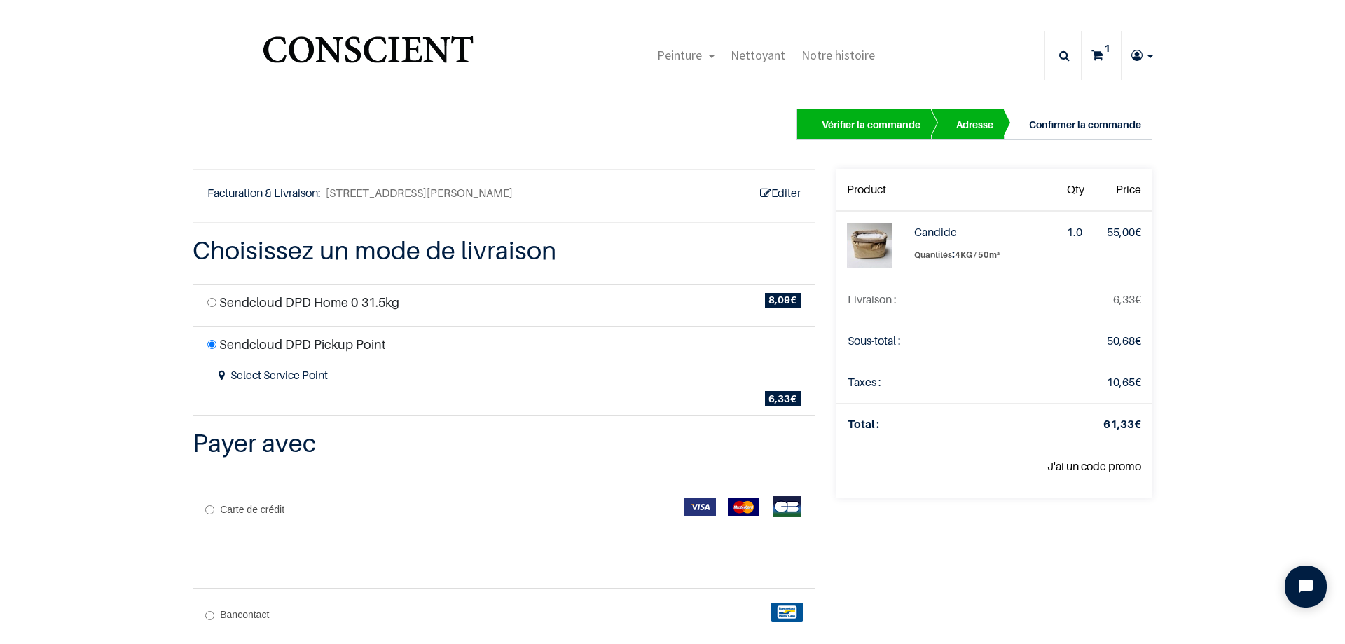
click at [1243, 80] on nav "Peinture Shop Inspiration new 0" at bounding box center [672, 55] width 1345 height 55
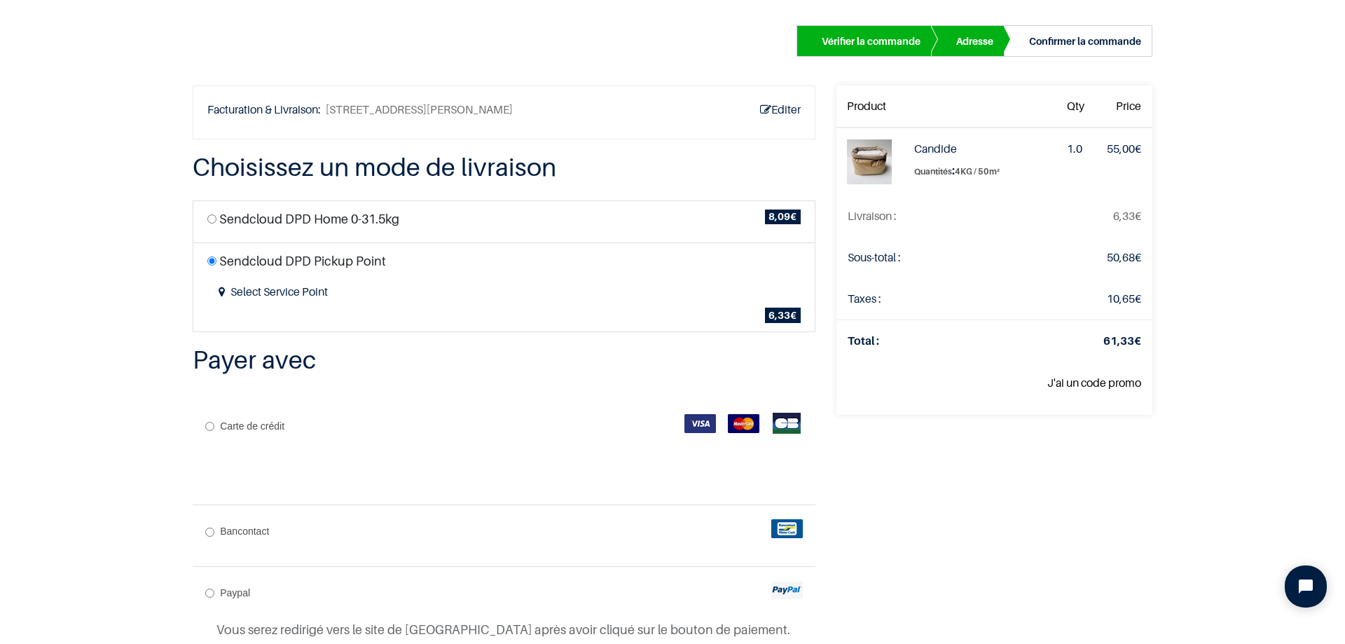
scroll to position [280, 0]
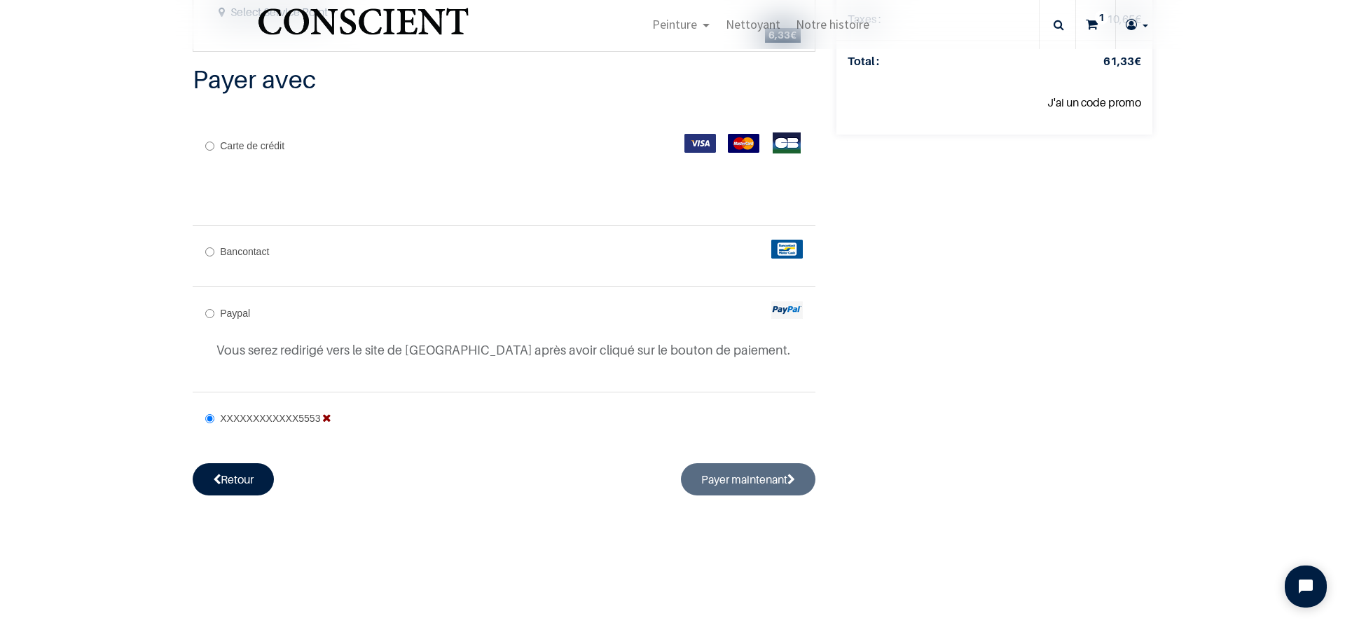
click at [739, 498] on div "Vérifier la commande Adresse Confirmer la commande 61,33" at bounding box center [672, 110] width 981 height 781
click at [1317, 584] on icon "Open chat widget" at bounding box center [1314, 587] width 22 height 22
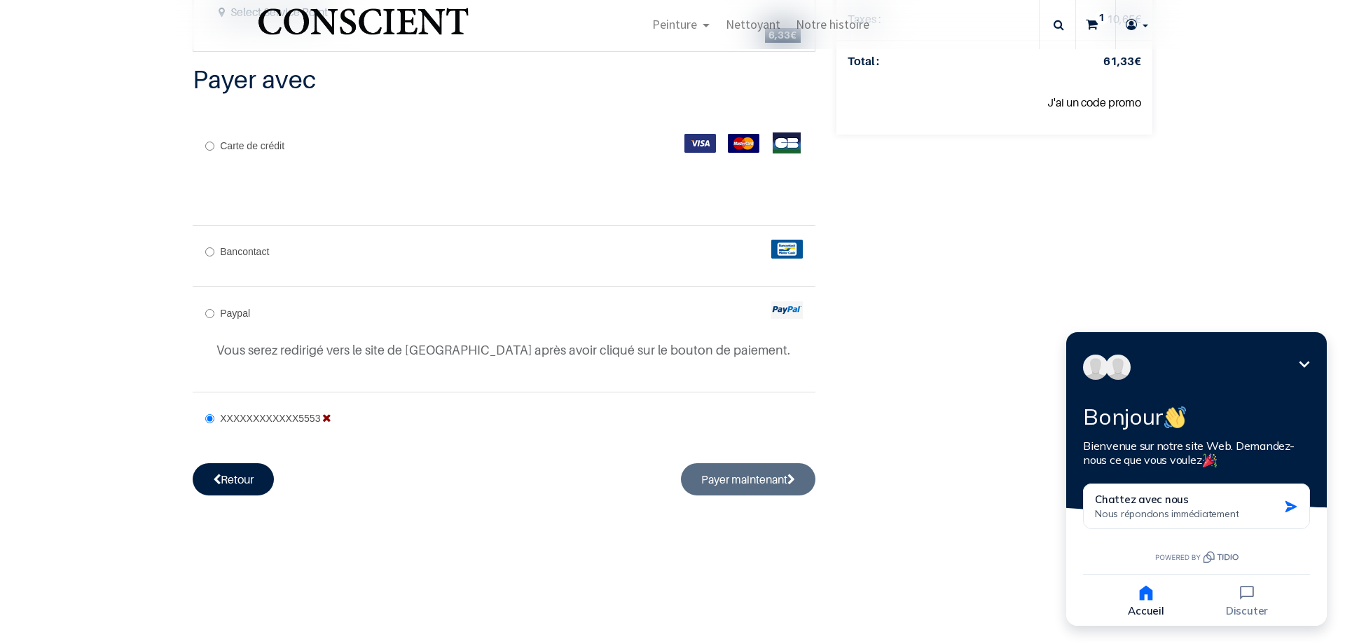
click at [205, 254] on input "Bancontact" at bounding box center [209, 251] width 9 height 9
radio input "true"
click at [205, 254] on input "Bancontact" at bounding box center [209, 251] width 9 height 9
click at [775, 252] on img at bounding box center [788, 249] width 32 height 19
click at [220, 247] on span "Bancontact" at bounding box center [244, 251] width 49 height 11
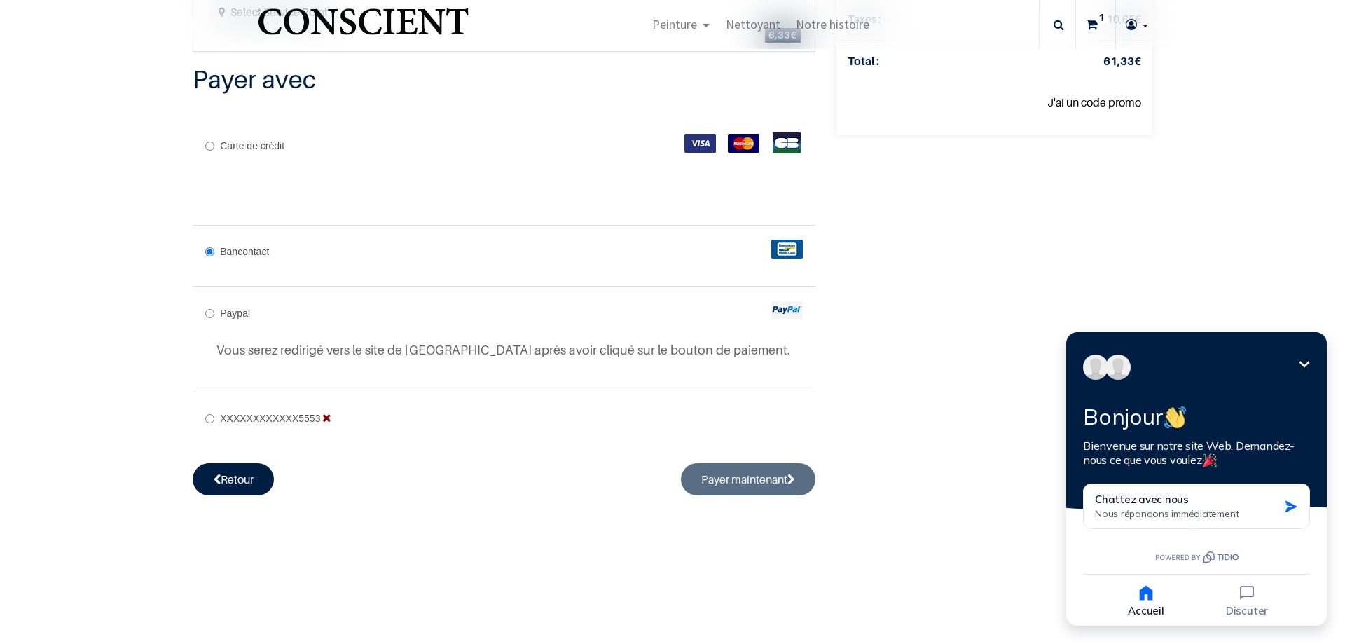
click at [214, 247] on input "Bancontact" at bounding box center [209, 251] width 9 height 9
click at [804, 482] on div "Editer Facturation & Livraison: 58 Rue Colonel Bourg , 1030 Schaerbeek, Belgiqu…" at bounding box center [504, 150] width 644 height 690
click at [1234, 521] on button "Chattez avec nous Nous répondons immédiatement" at bounding box center [1196, 507] width 227 height 46
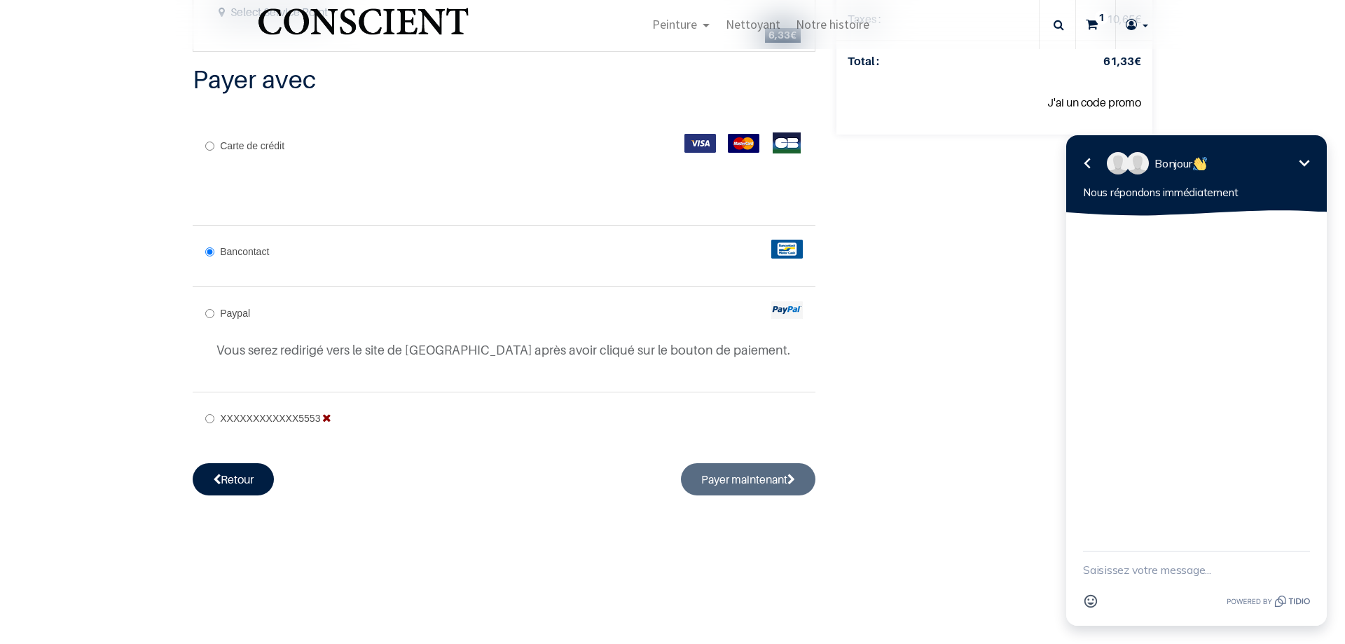
click at [1216, 571] on textarea "New message" at bounding box center [1196, 569] width 227 height 36
type textarea "je ne parviens pas à payer ma commande"
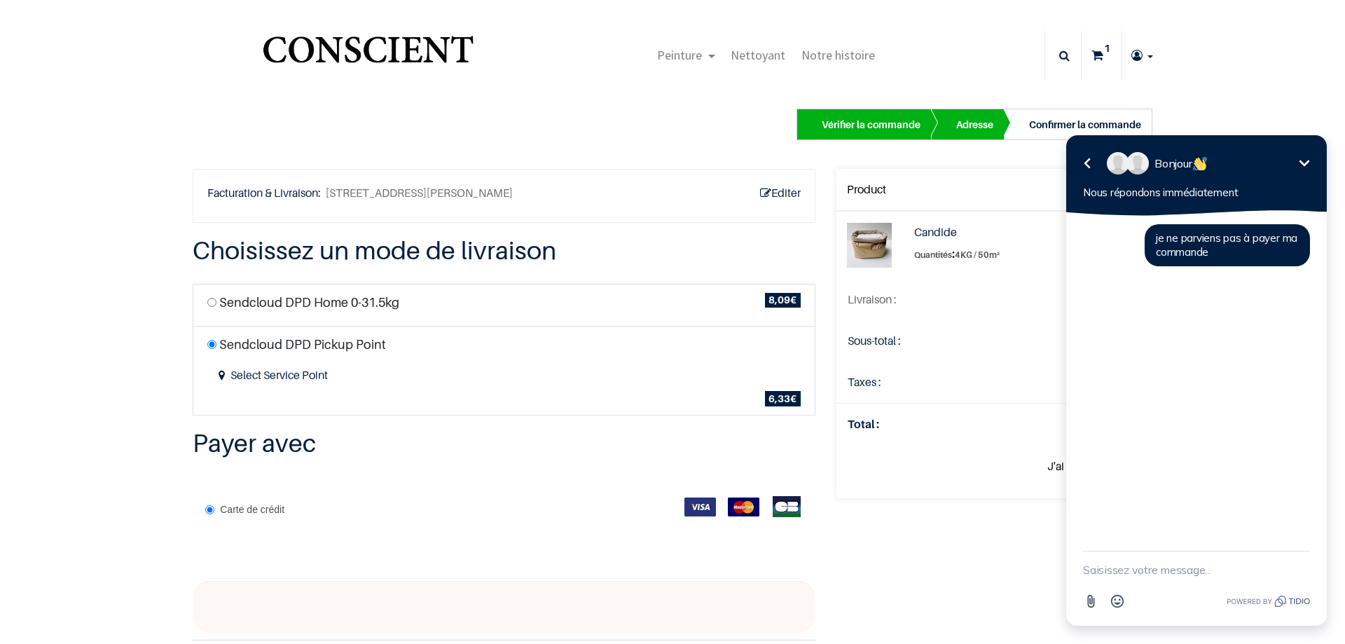
click at [81, 151] on div "Vérifier la commande Adresse Confirmer la commande 61,33" at bounding box center [672, 499] width 1345 height 833
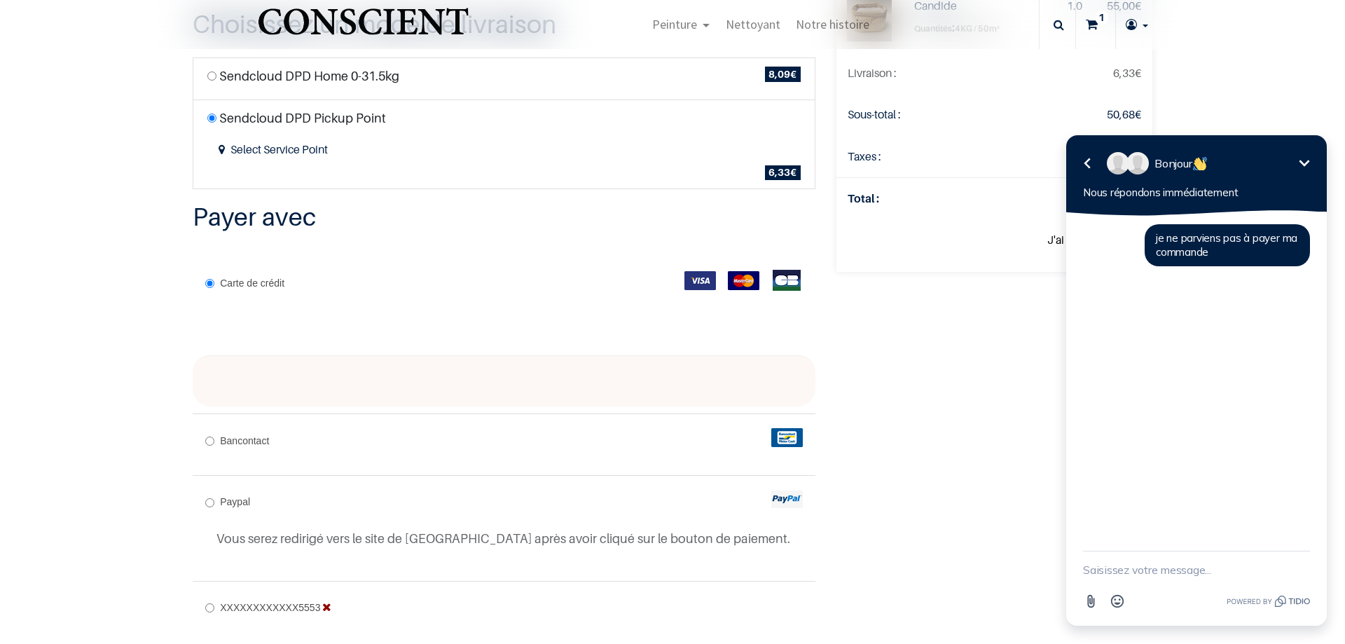
scroll to position [280, 0]
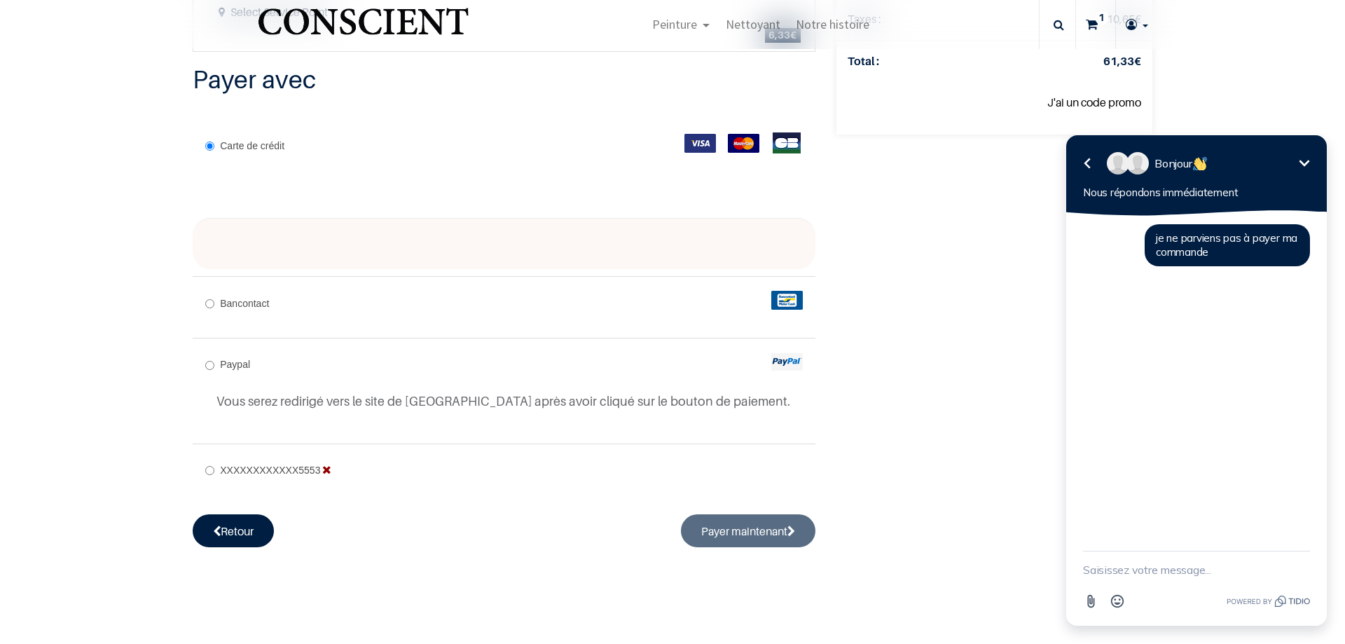
click at [205, 469] on input "XXXXXXXXXXXX5553" at bounding box center [209, 470] width 9 height 9
radio input "true"
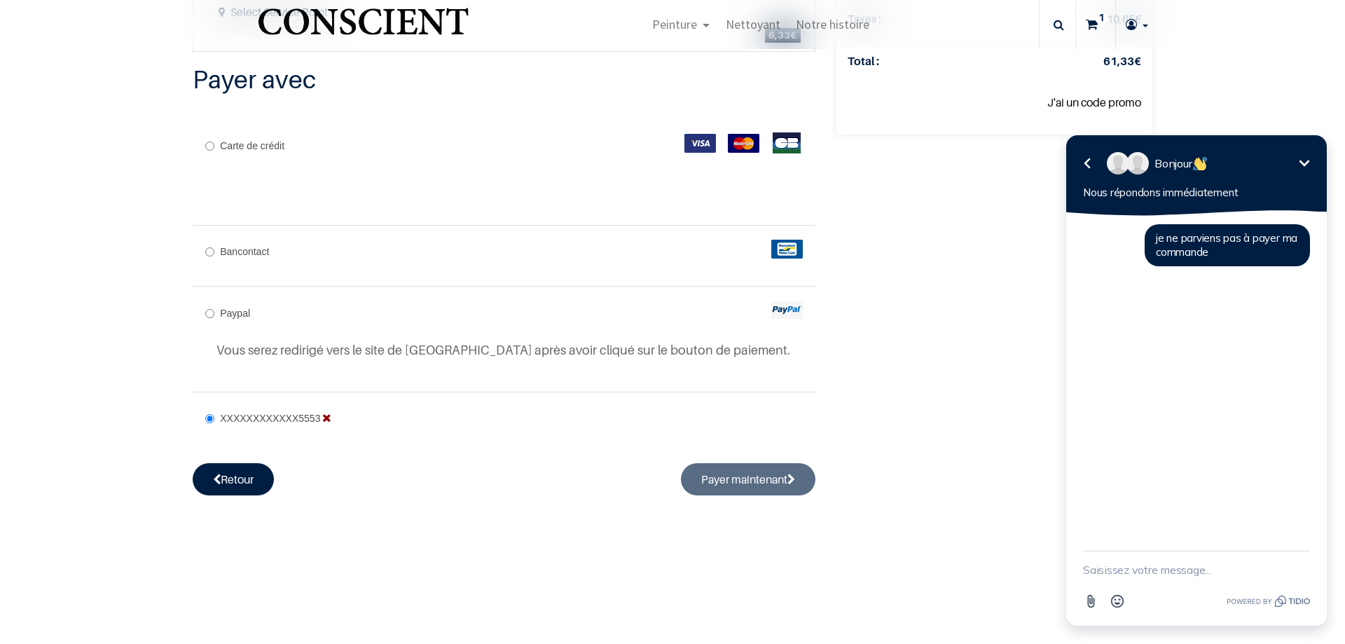
click at [205, 251] on input "Bancontact" at bounding box center [209, 251] width 9 height 9
radio input "true"
click at [774, 250] on img at bounding box center [788, 249] width 32 height 19
click at [892, 334] on div "Votre commande: 61,33 € Product Qty Price Candide Quantités :" at bounding box center [994, 150] width 337 height 690
